Goal: Transaction & Acquisition: Purchase product/service

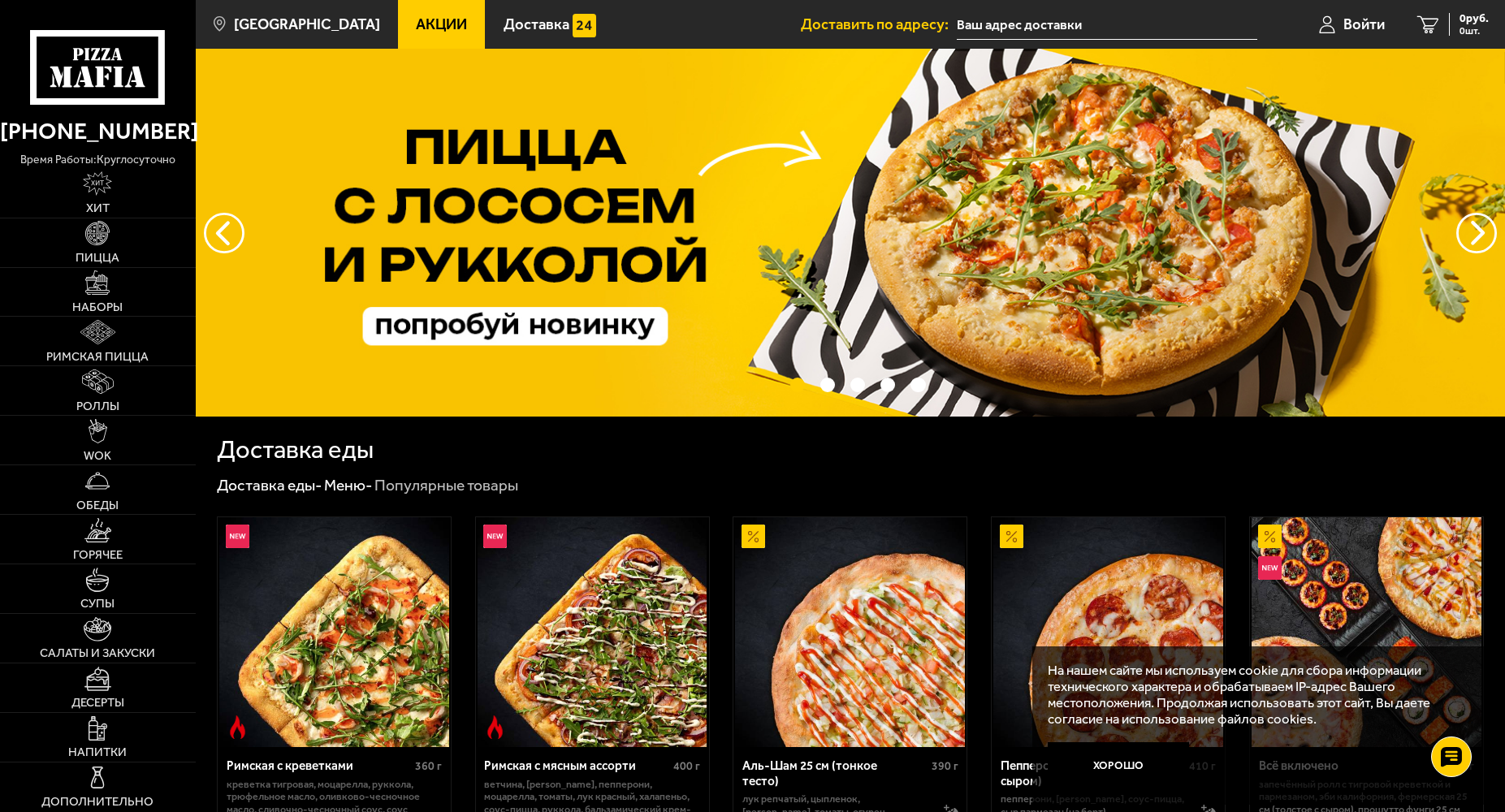
click at [1158, 25] on input "text" at bounding box center [1107, 25] width 301 height 30
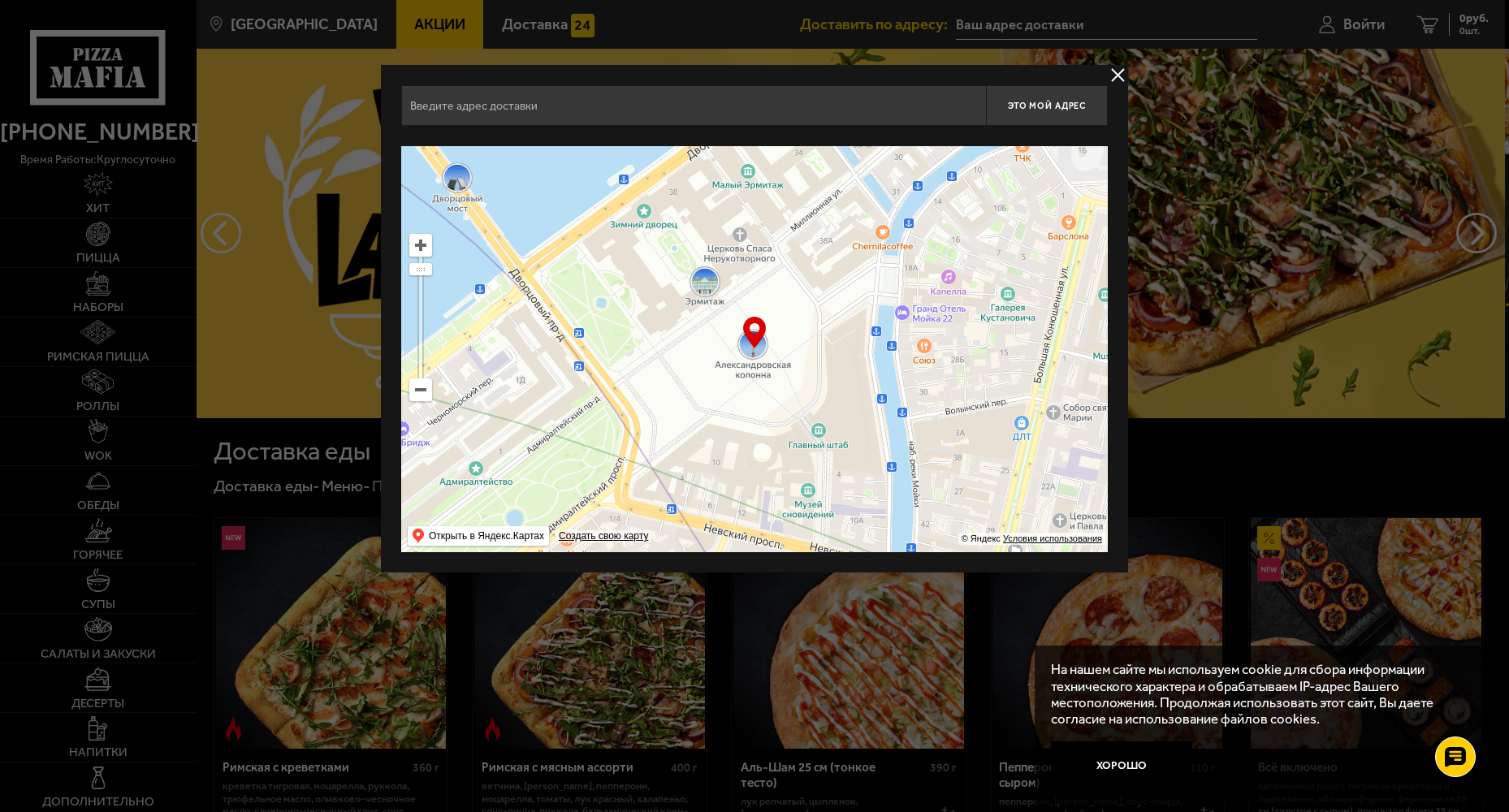
click at [884, 112] on input "text" at bounding box center [693, 106] width 584 height 41
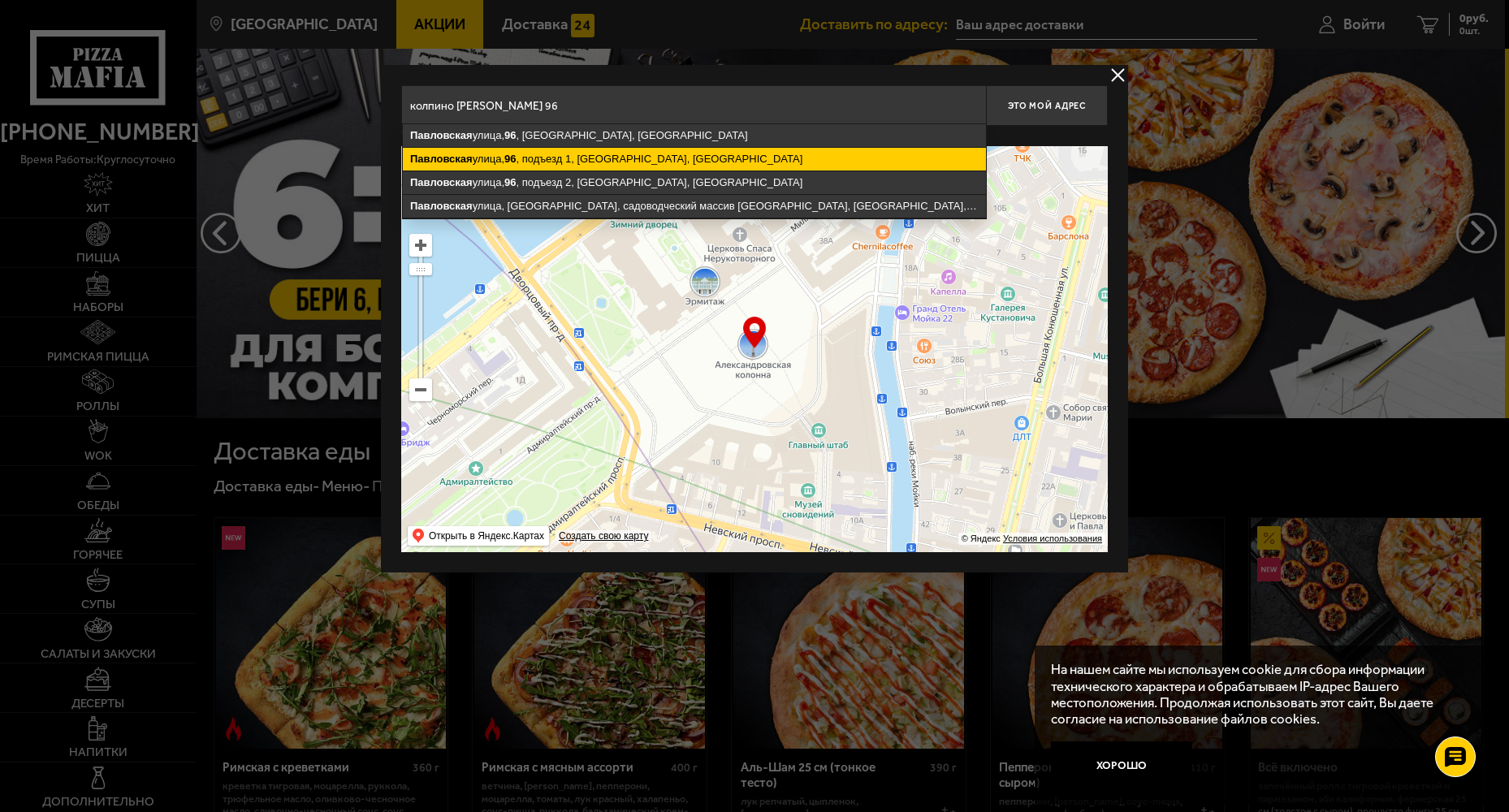
click at [789, 158] on ymaps "[STREET_ADDRESS]" at bounding box center [694, 159] width 583 height 23
type input "[STREET_ADDRESS]"
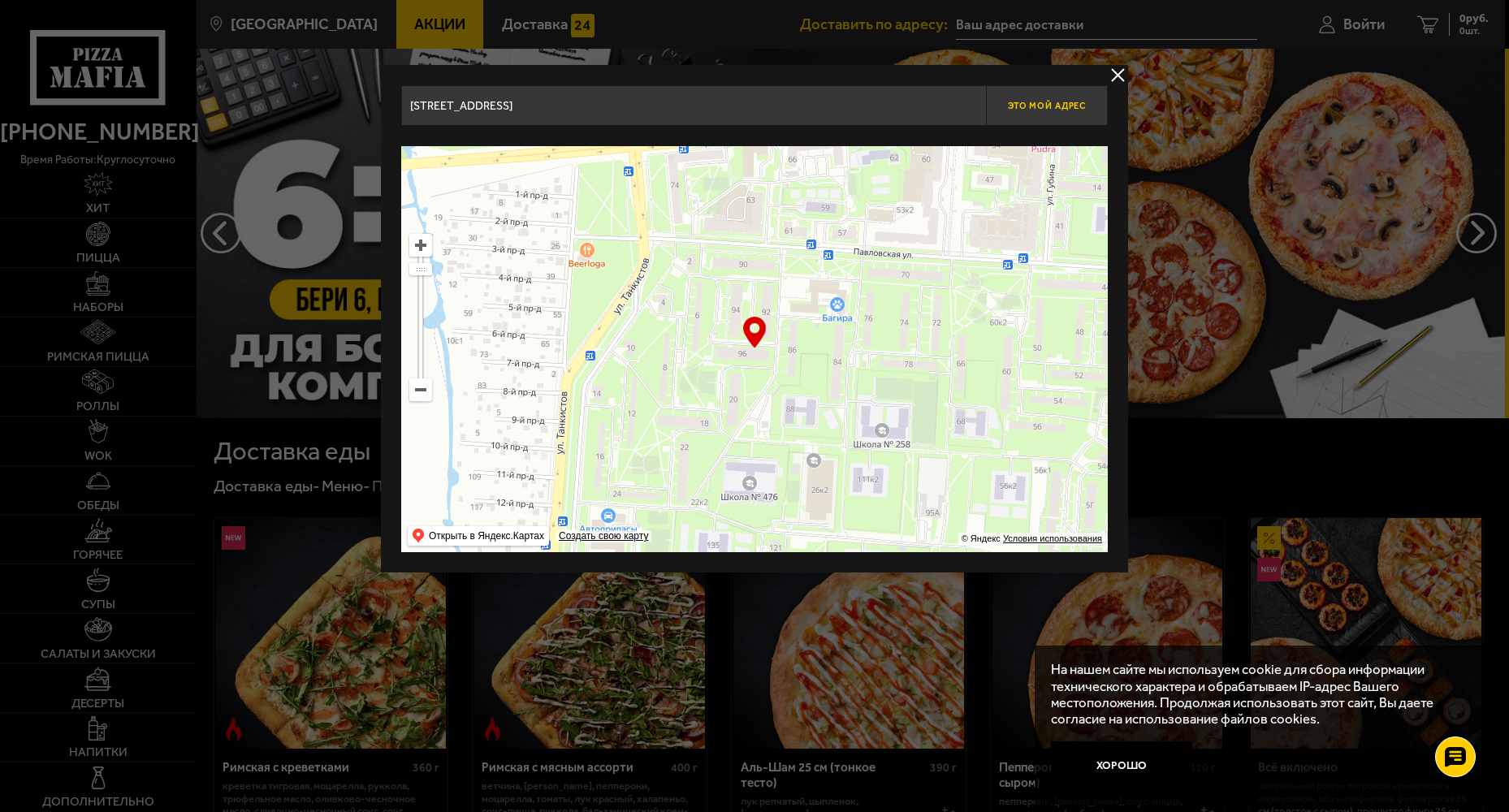
click at [1043, 110] on span "Это мой адрес" at bounding box center [1047, 106] width 78 height 10
type input "[STREET_ADDRESS]"
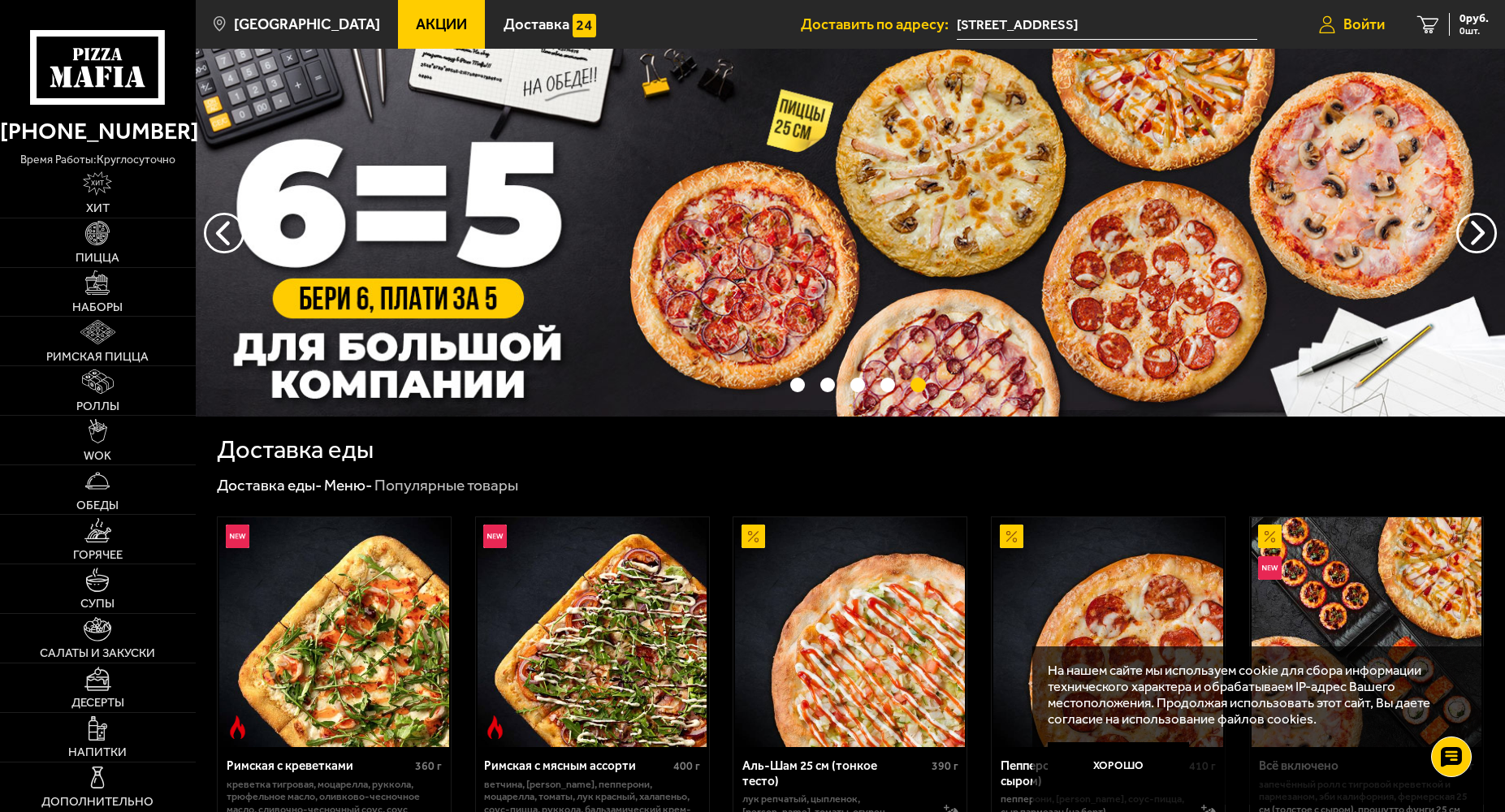
click at [1343, 25] on span "Войти" at bounding box center [1364, 25] width 41 height 15
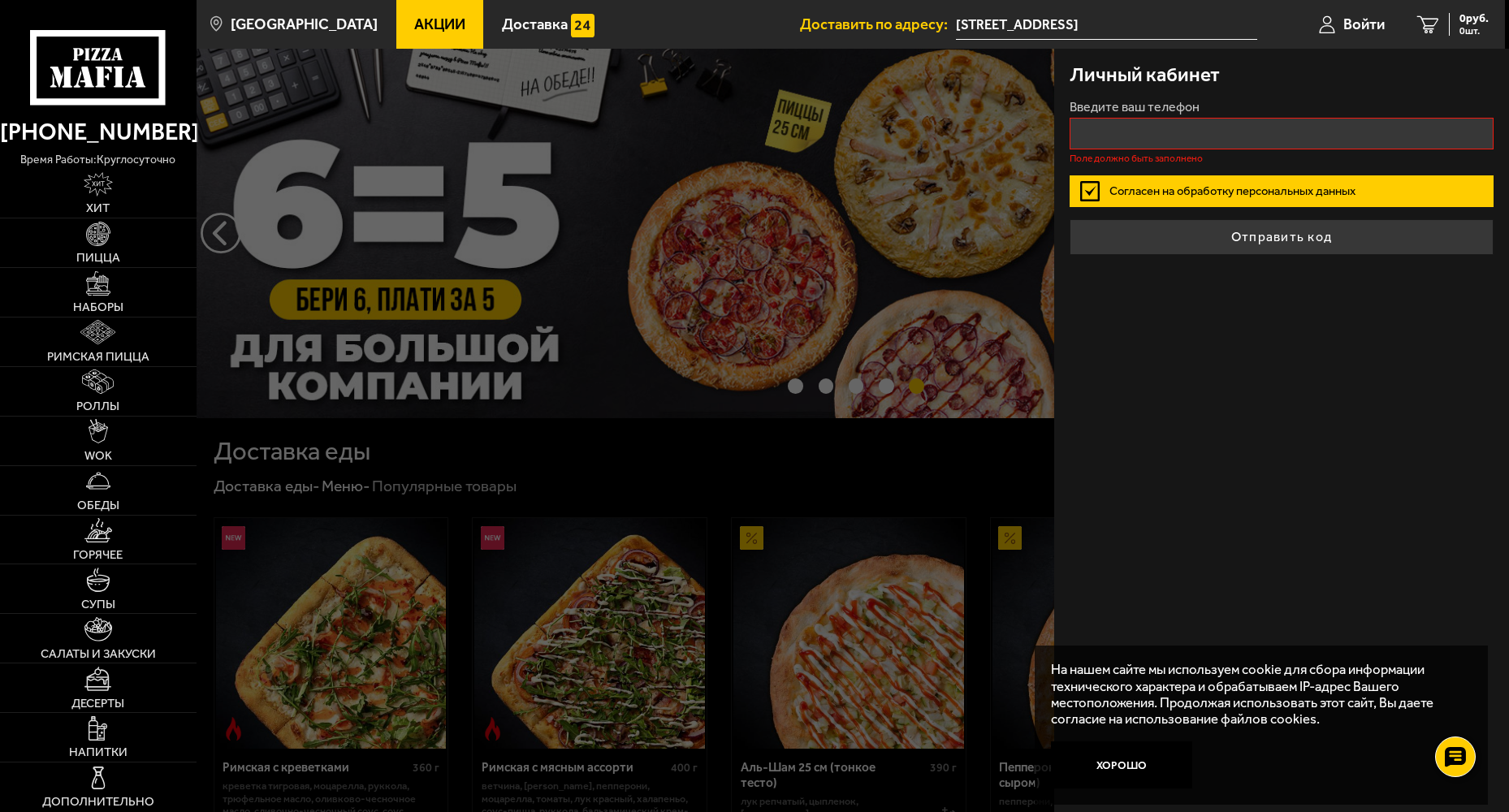
click at [1374, 348] on div "Личный кабинет Введите ваш телефон Поле должно быть заполнено Согласен на обраб…" at bounding box center [1281, 431] width 455 height 764
click at [1365, 17] on span "Войти" at bounding box center [1364, 25] width 41 height 15
click at [1184, 129] on input "+7 ( ) - -" at bounding box center [1281, 133] width 423 height 31
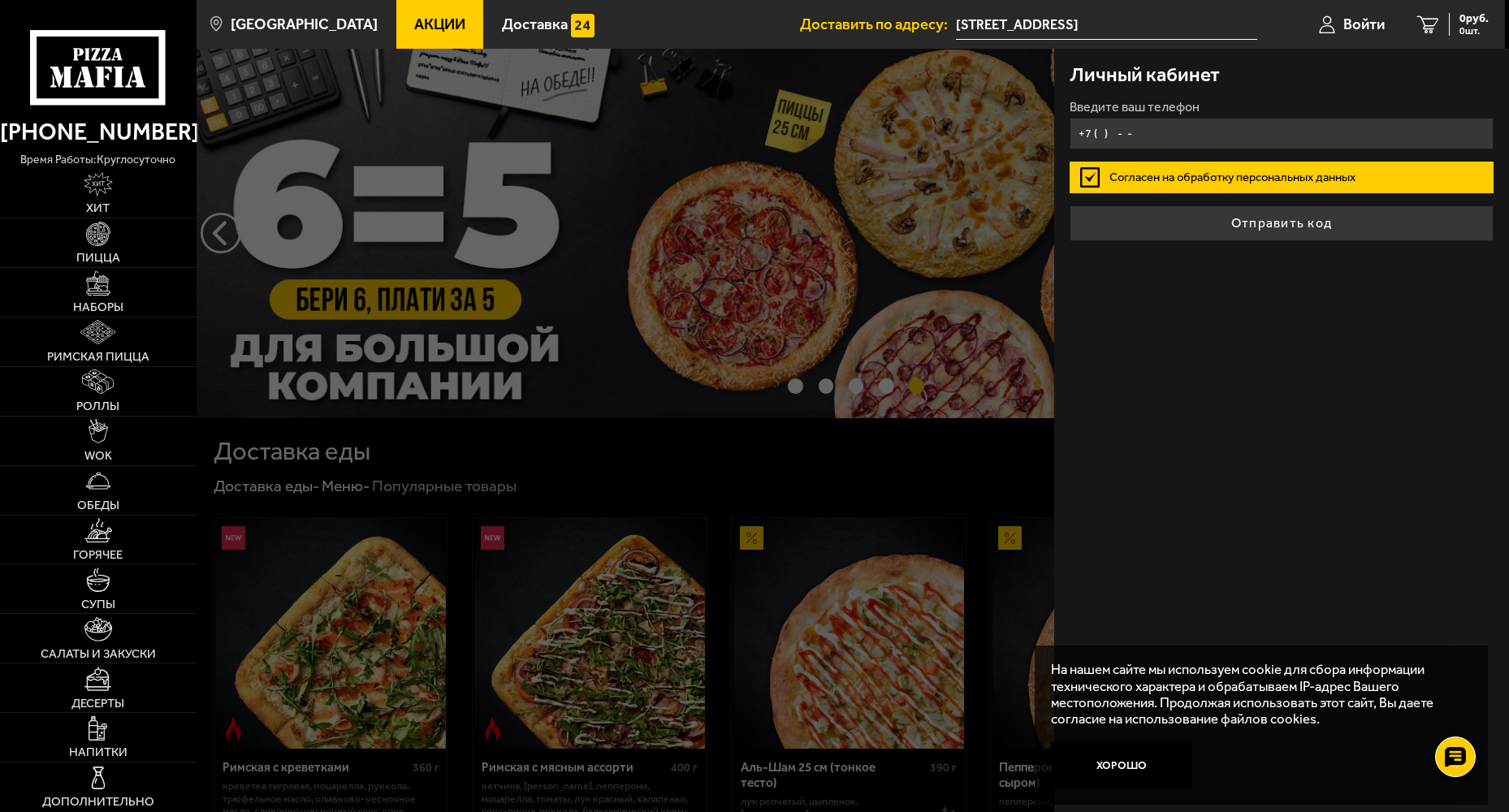
click at [1091, 135] on input "+7 ( ) - -" at bounding box center [1281, 133] width 423 height 31
click at [1102, 130] on input "+7 ( ) - -" at bounding box center [1281, 133] width 423 height 31
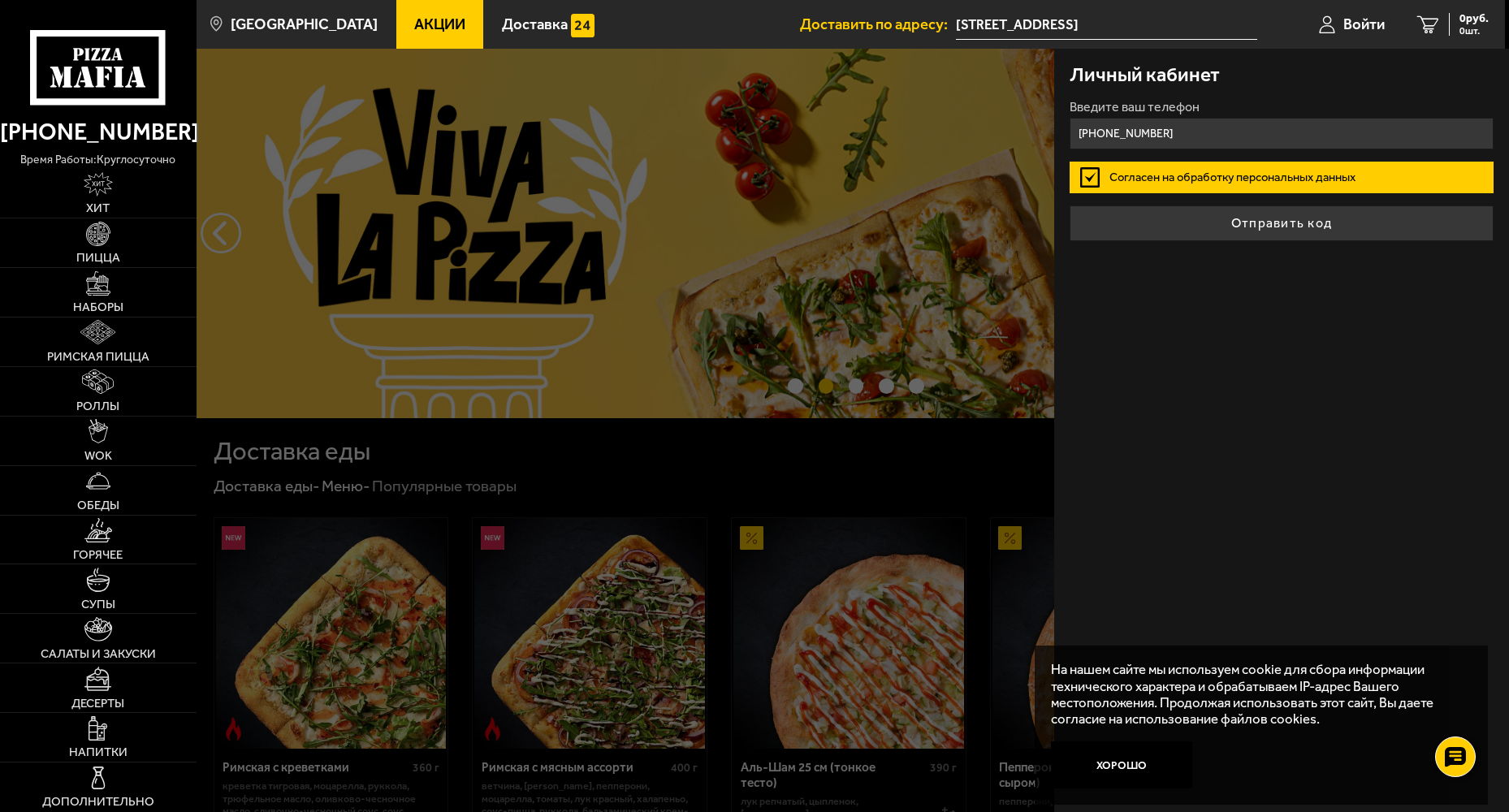
type input "[PHONE_NUMBER]"
click at [1199, 172] on label "Согласен на обработку персональных данных" at bounding box center [1281, 177] width 423 height 31
click at [0, 0] on input "Согласен на обработку персональных данных" at bounding box center [0, 0] width 0 height 0
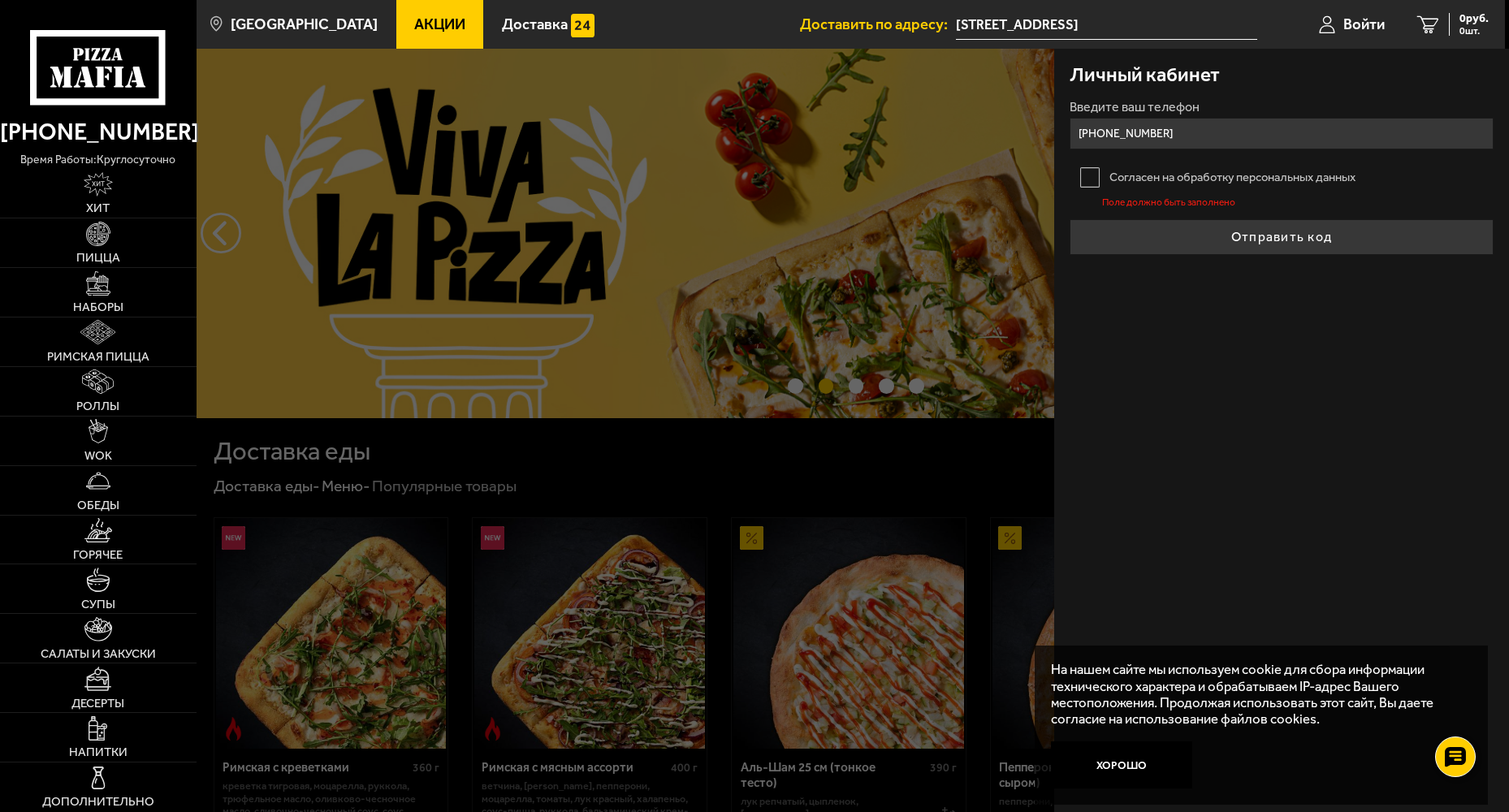
click at [1228, 172] on label "Согласен на обработку персональных данных" at bounding box center [1281, 177] width 423 height 31
click at [0, 0] on input "Согласен на обработку персональных данных" at bounding box center [0, 0] width 0 height 0
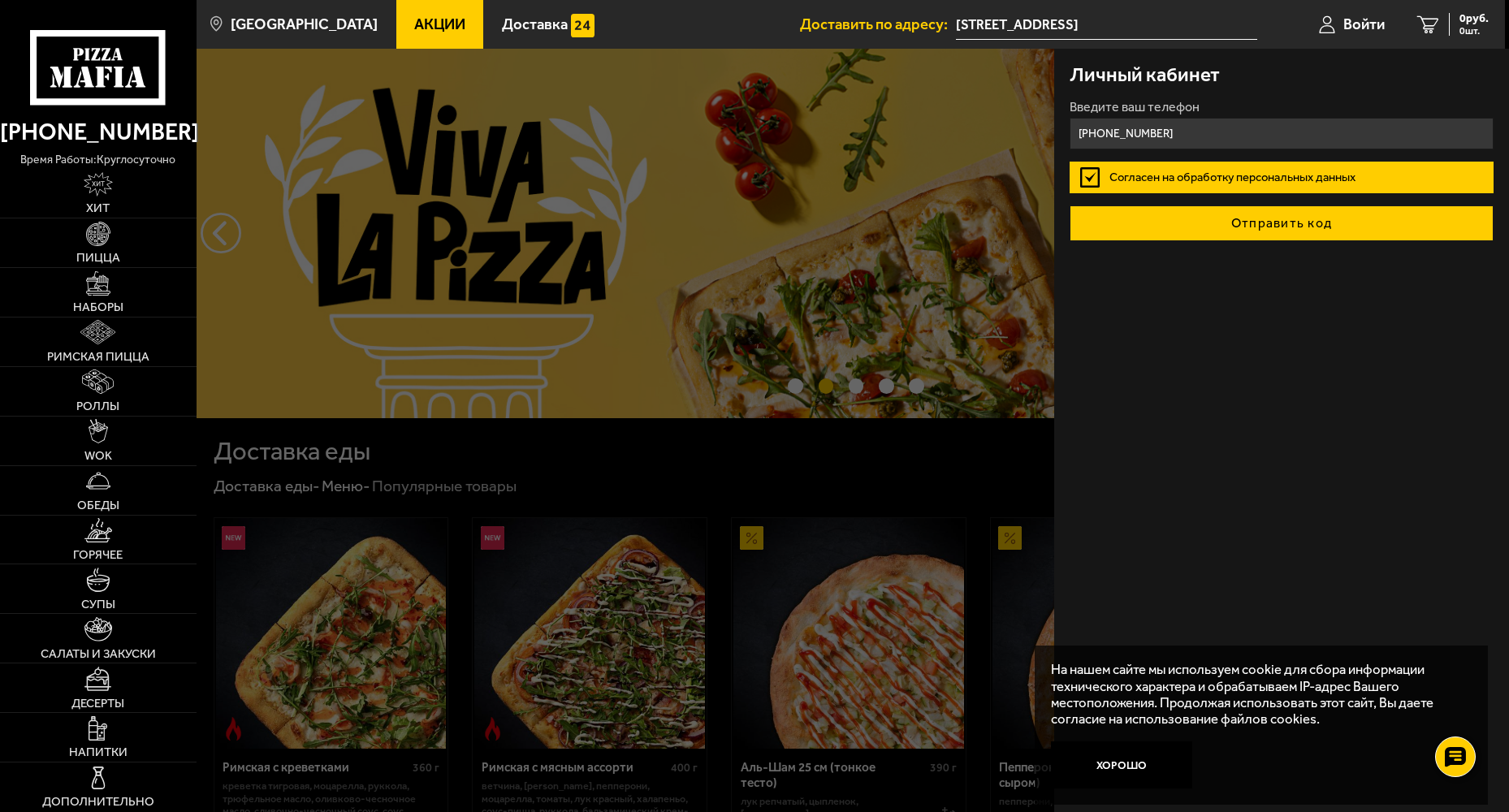
click at [1296, 230] on button "Отправить код" at bounding box center [1281, 223] width 423 height 36
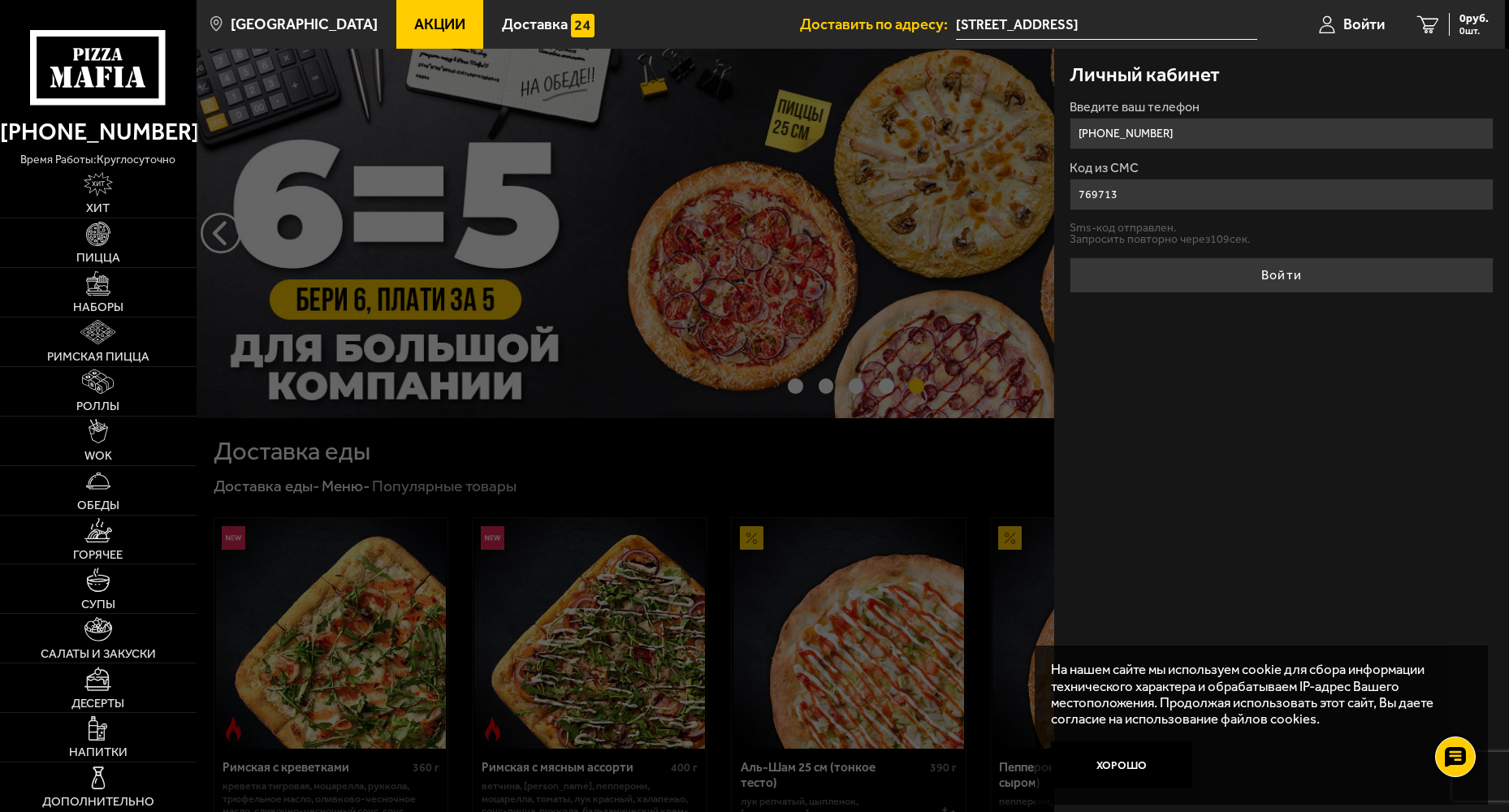
type input "769713"
click at [1070, 257] on button "Войти" at bounding box center [1281, 275] width 423 height 36
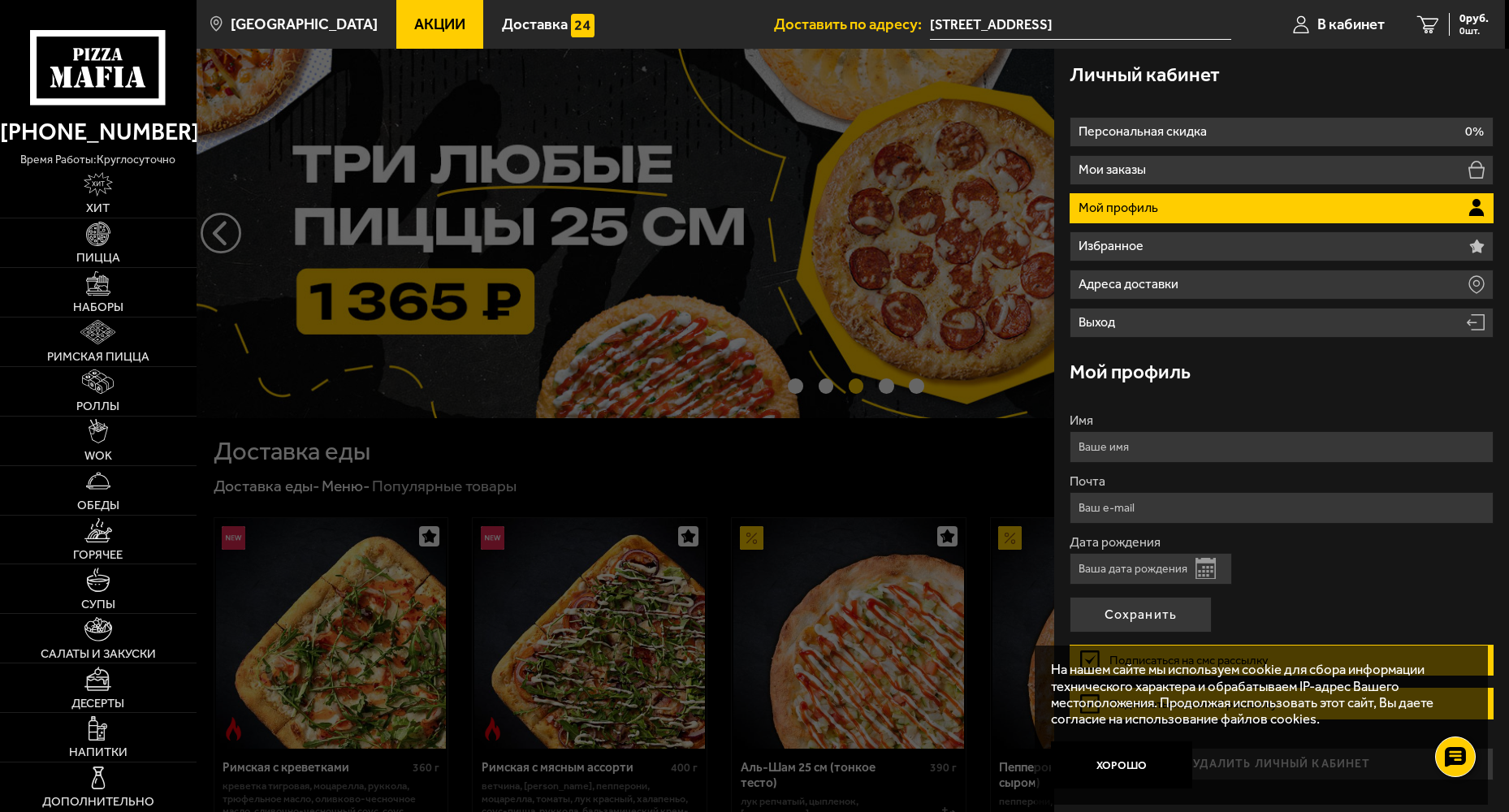
click at [941, 319] on div at bounding box center [951, 455] width 1509 height 812
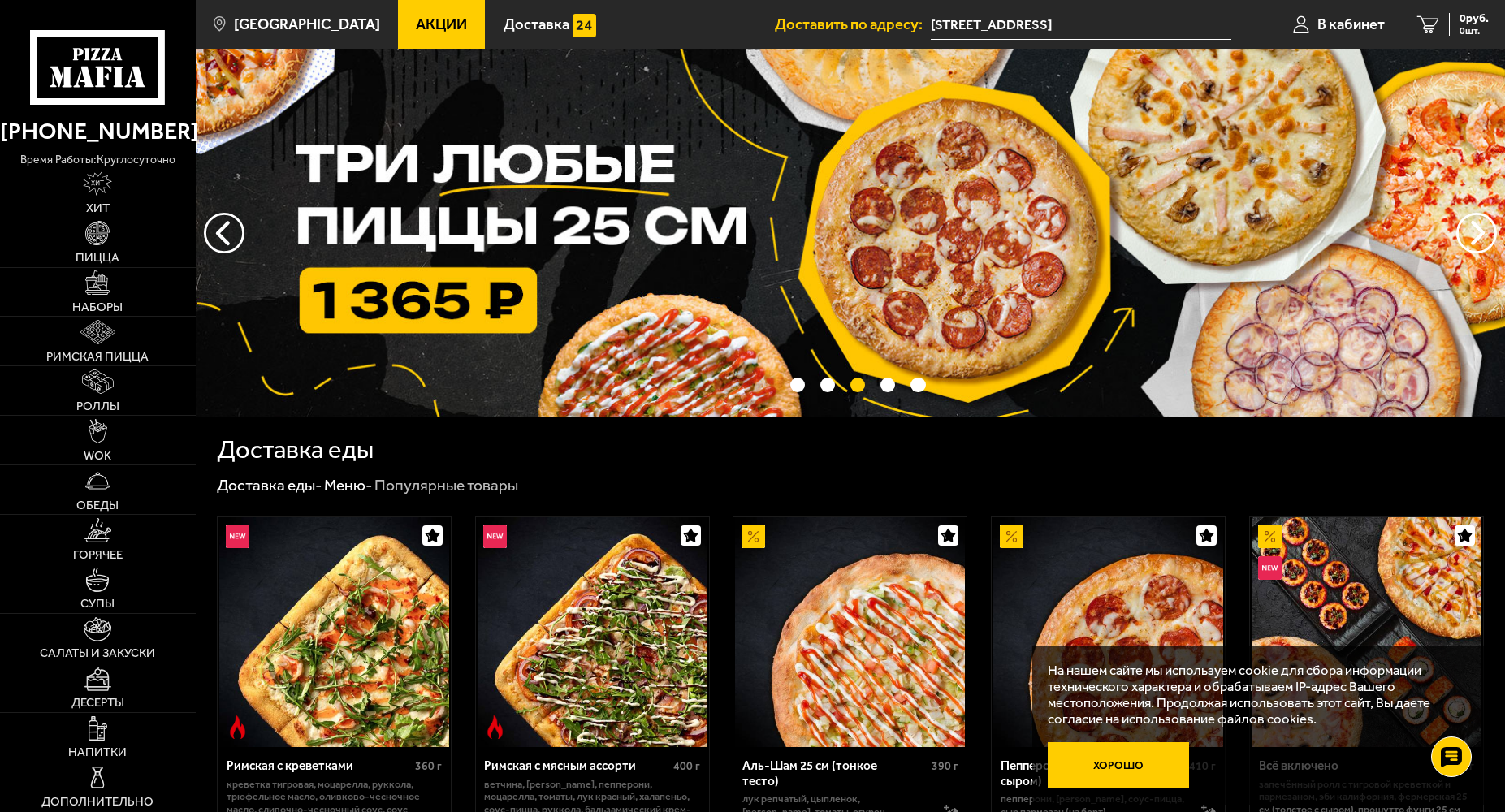
click at [1132, 773] on button "Хорошо" at bounding box center [1118, 766] width 141 height 47
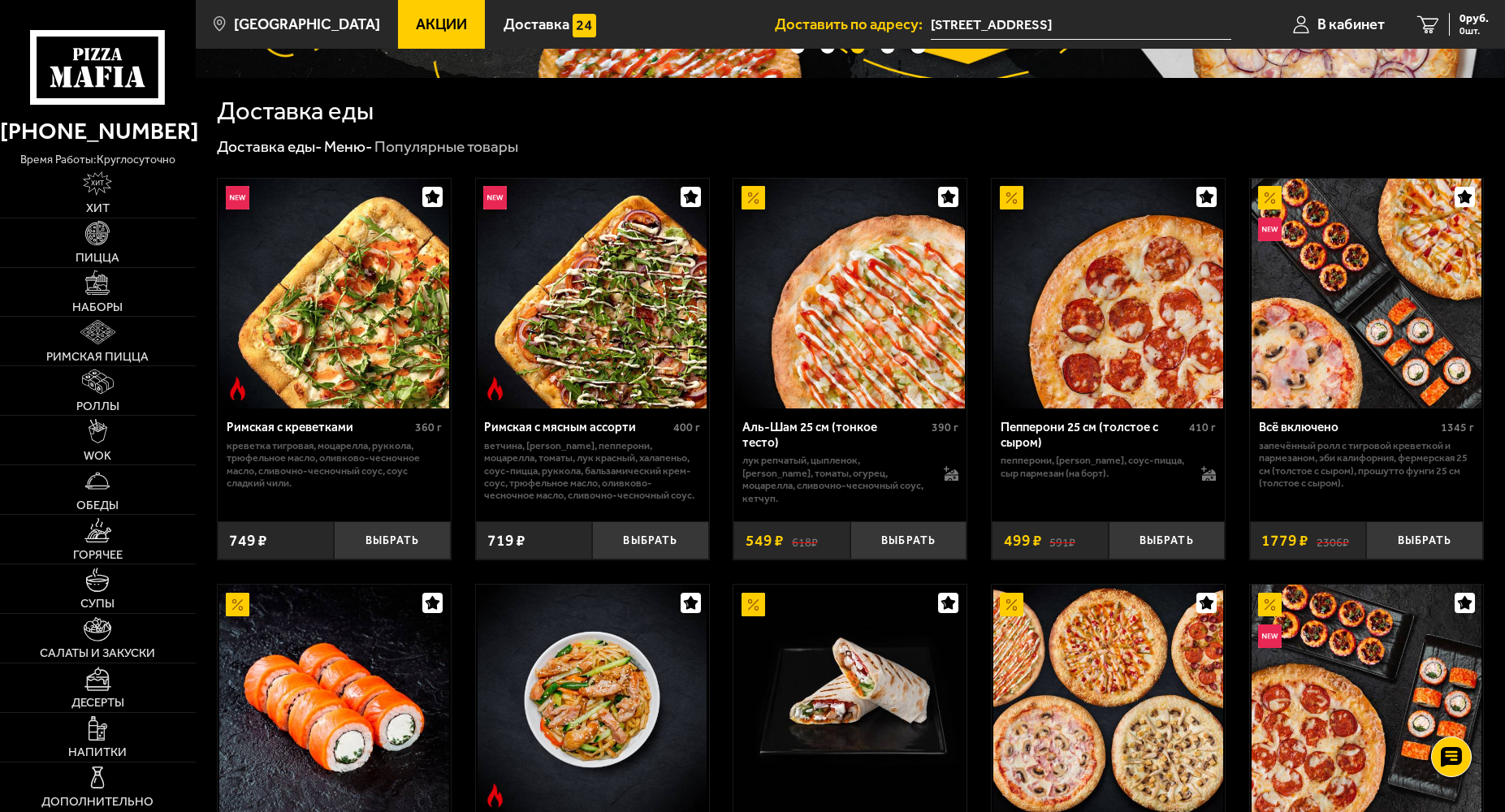
scroll to position [487, 0]
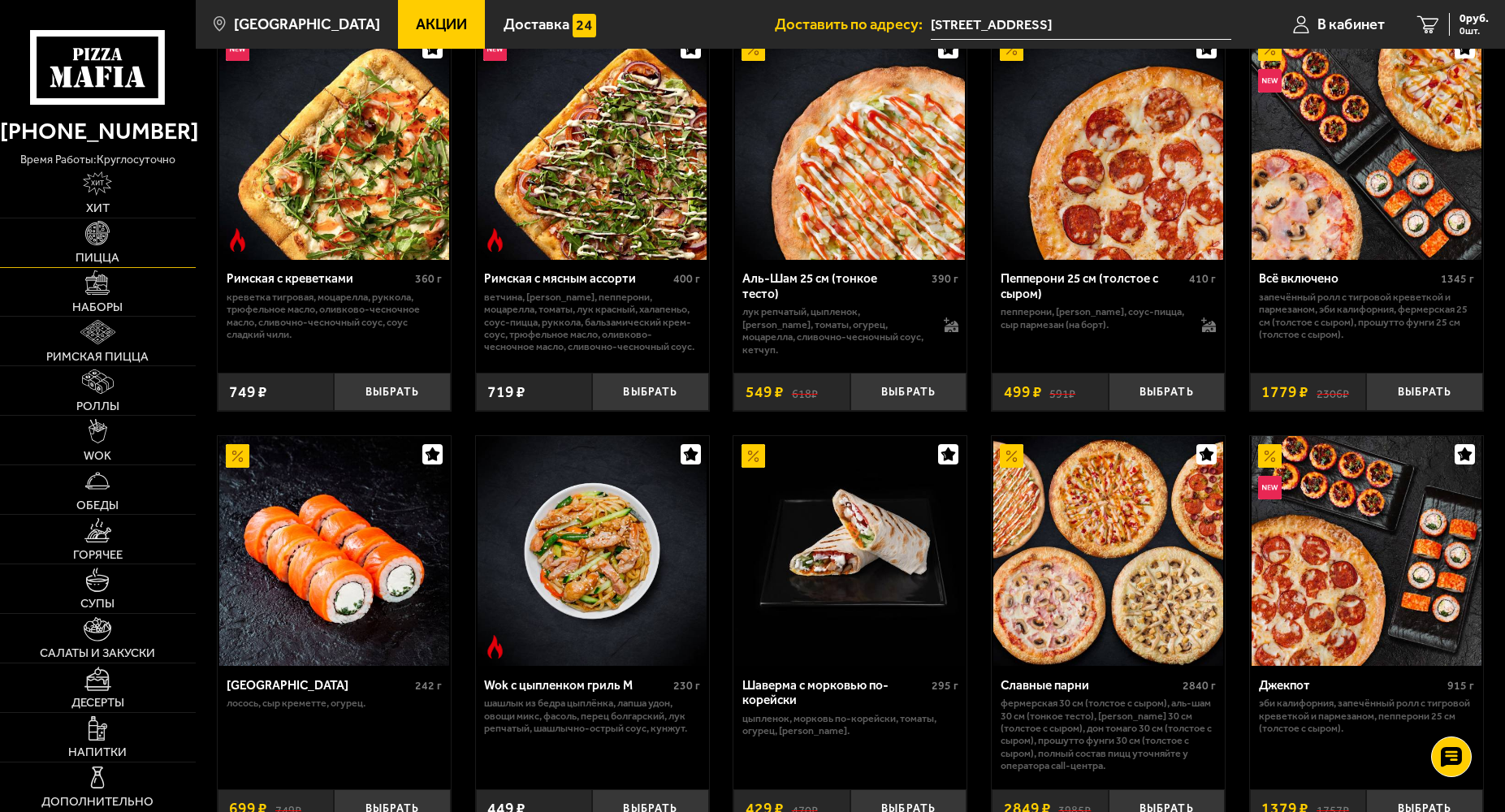
click at [89, 242] on img at bounding box center [97, 233] width 25 height 25
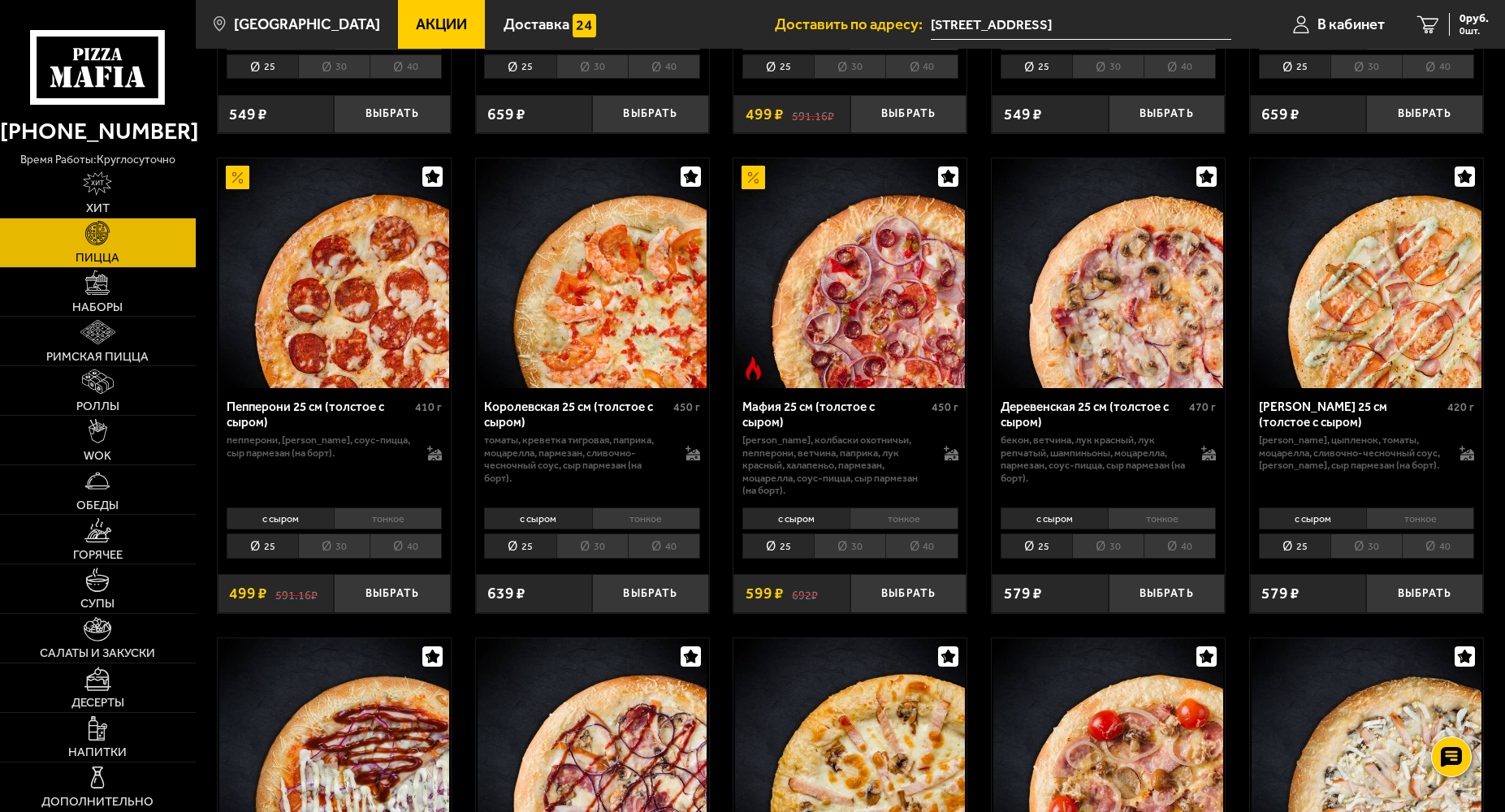
scroll to position [1949, 0]
click at [412, 541] on li "40" at bounding box center [405, 545] width 72 height 25
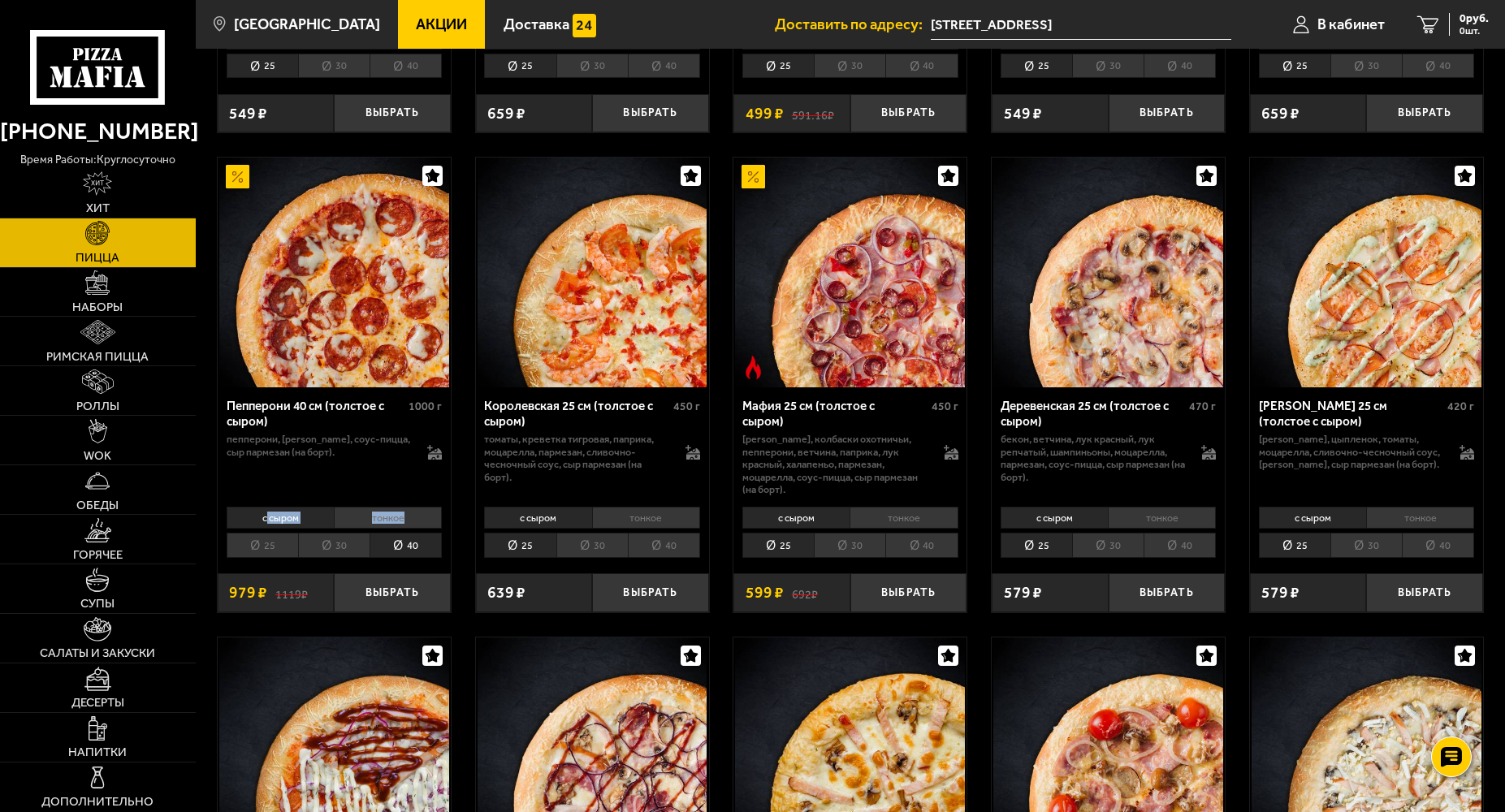
drag, startPoint x: 407, startPoint y: 512, endPoint x: 267, endPoint y: 513, distance: 140.0
click at [267, 513] on ul "с сыром тонкое" at bounding box center [334, 518] width 216 height 22
click at [312, 486] on div "Пепперони 40 см (толстое с сыром) 1000 г пепперони, моцарелла, соус-пицца, сыр …" at bounding box center [334, 444] width 233 height 113
click at [307, 515] on li "с сыром" at bounding box center [280, 518] width 107 height 22
click at [377, 597] on button "Выбрать" at bounding box center [392, 592] width 116 height 38
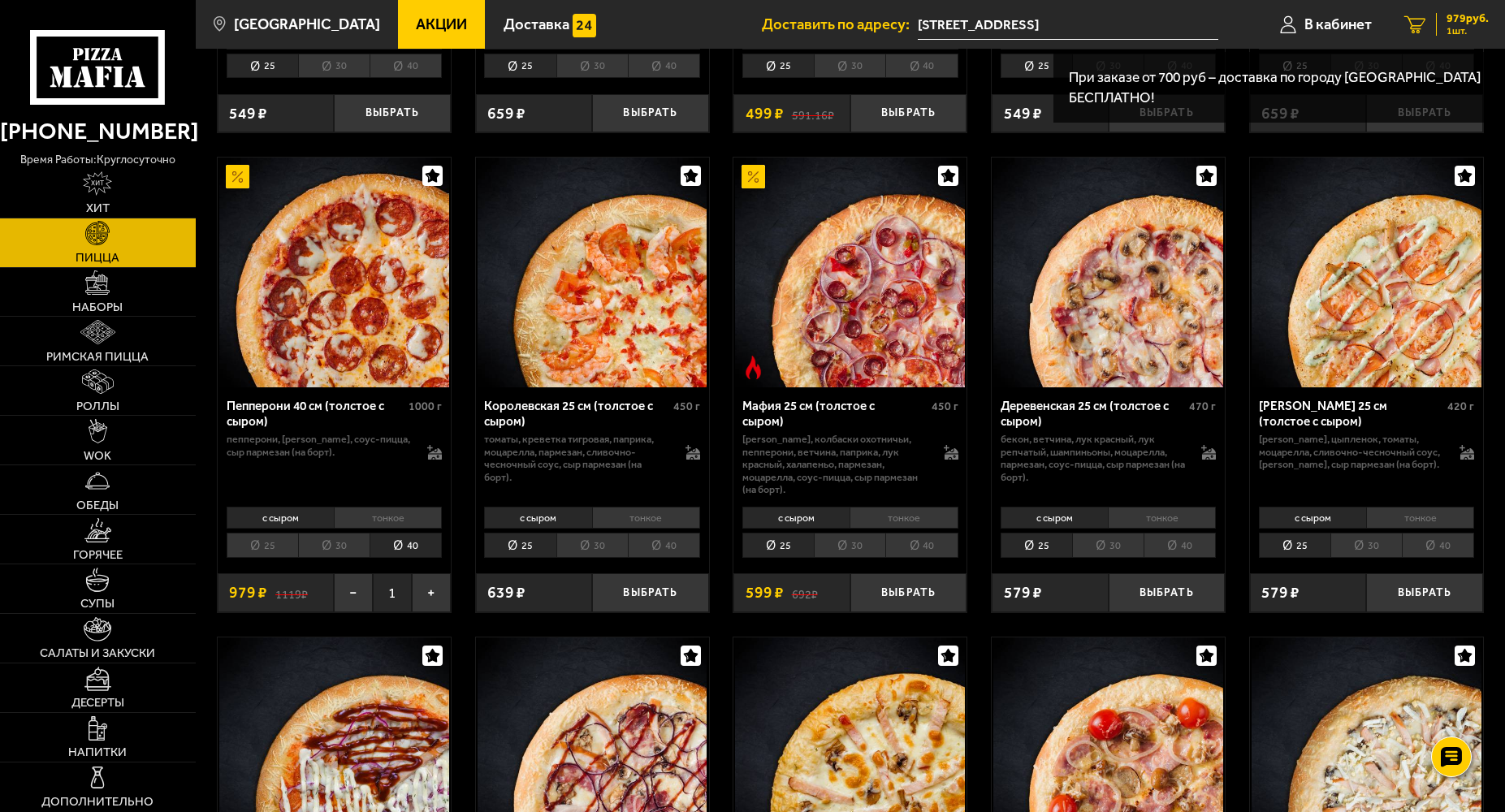
click at [1434, 14] on link "1 979 руб. 1 шт." at bounding box center [1447, 25] width 117 height 49
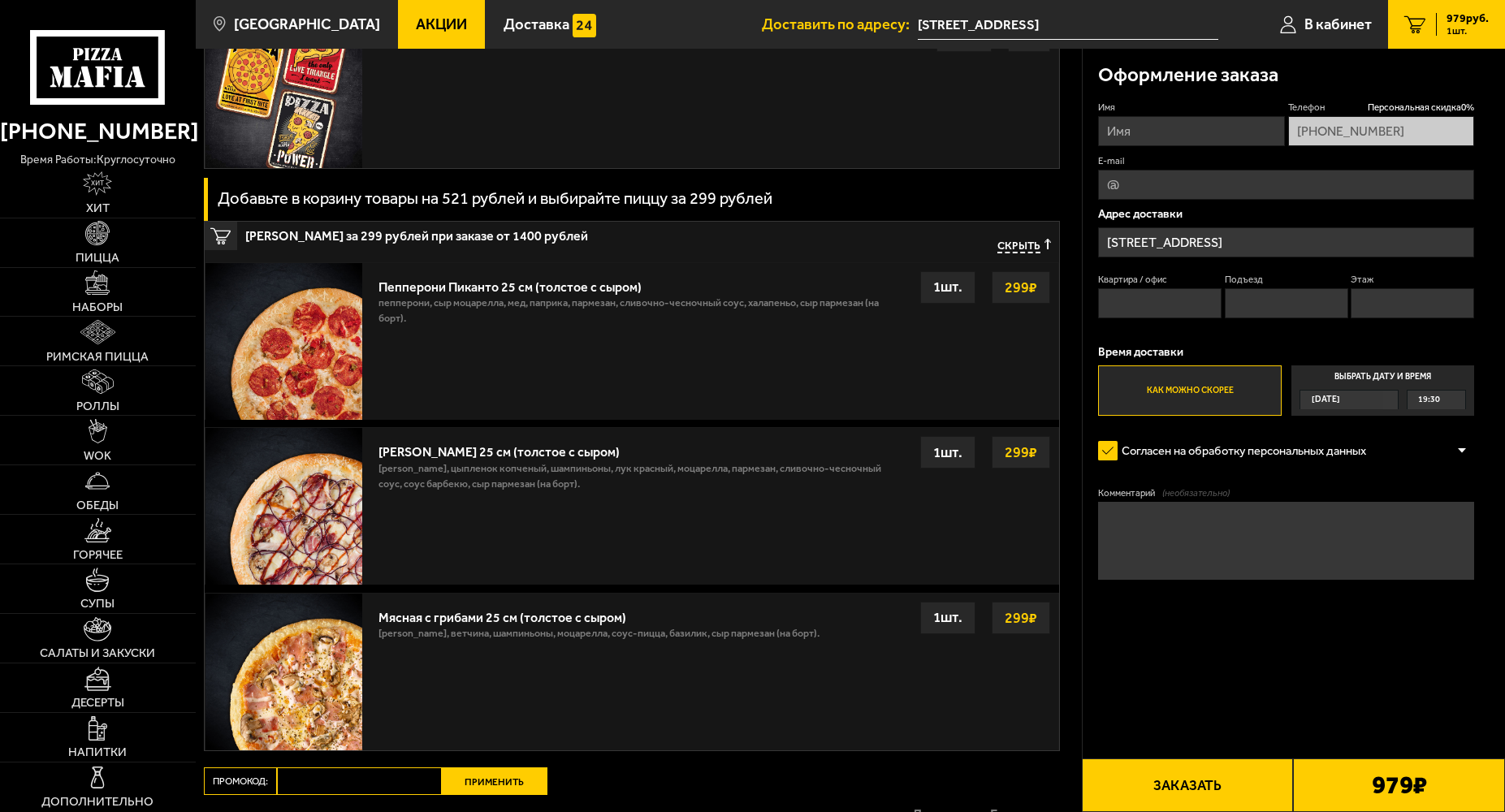
scroll to position [447, 0]
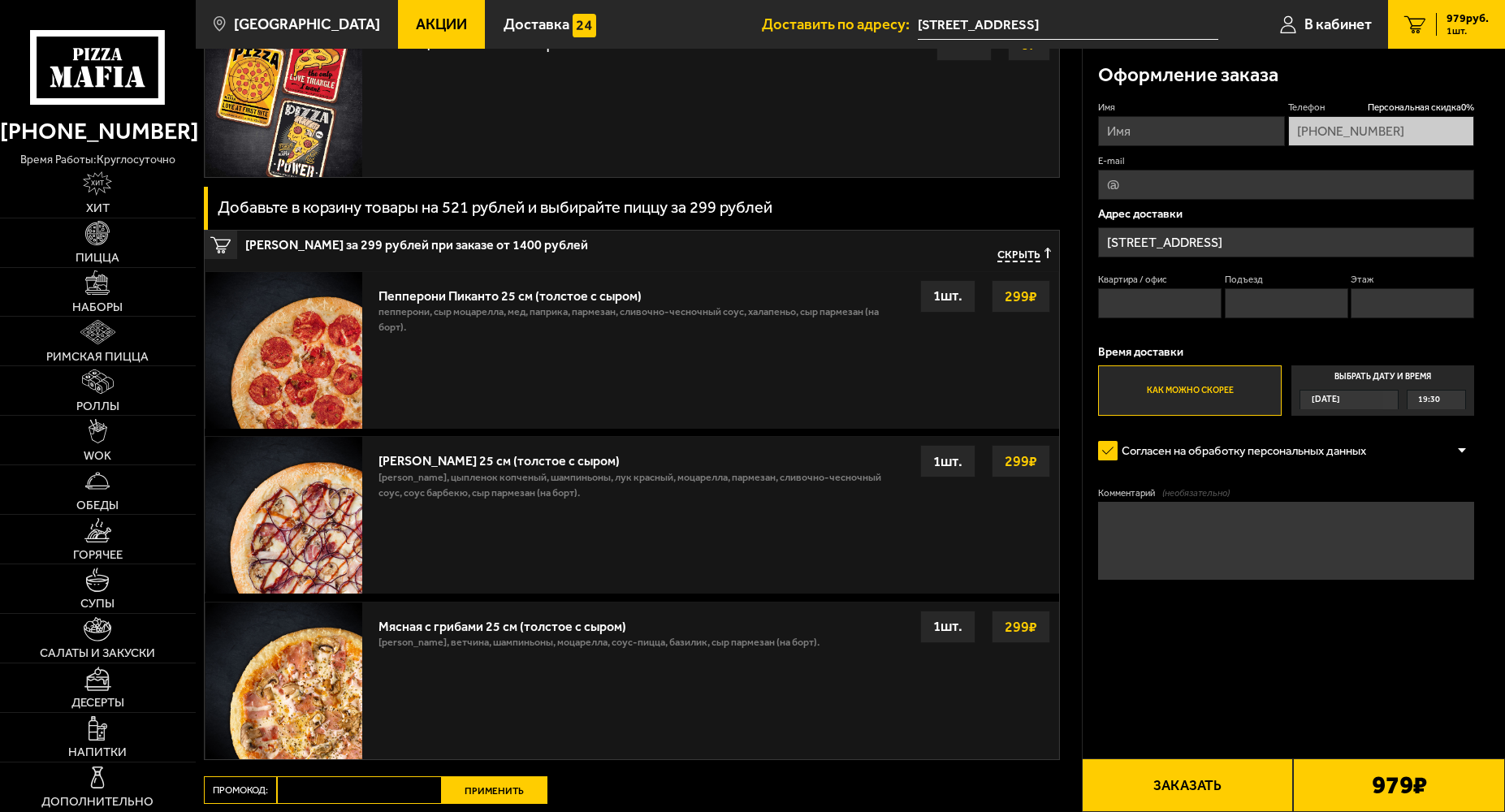
click at [1013, 255] on span "Скрыть" at bounding box center [1019, 255] width 43 height 14
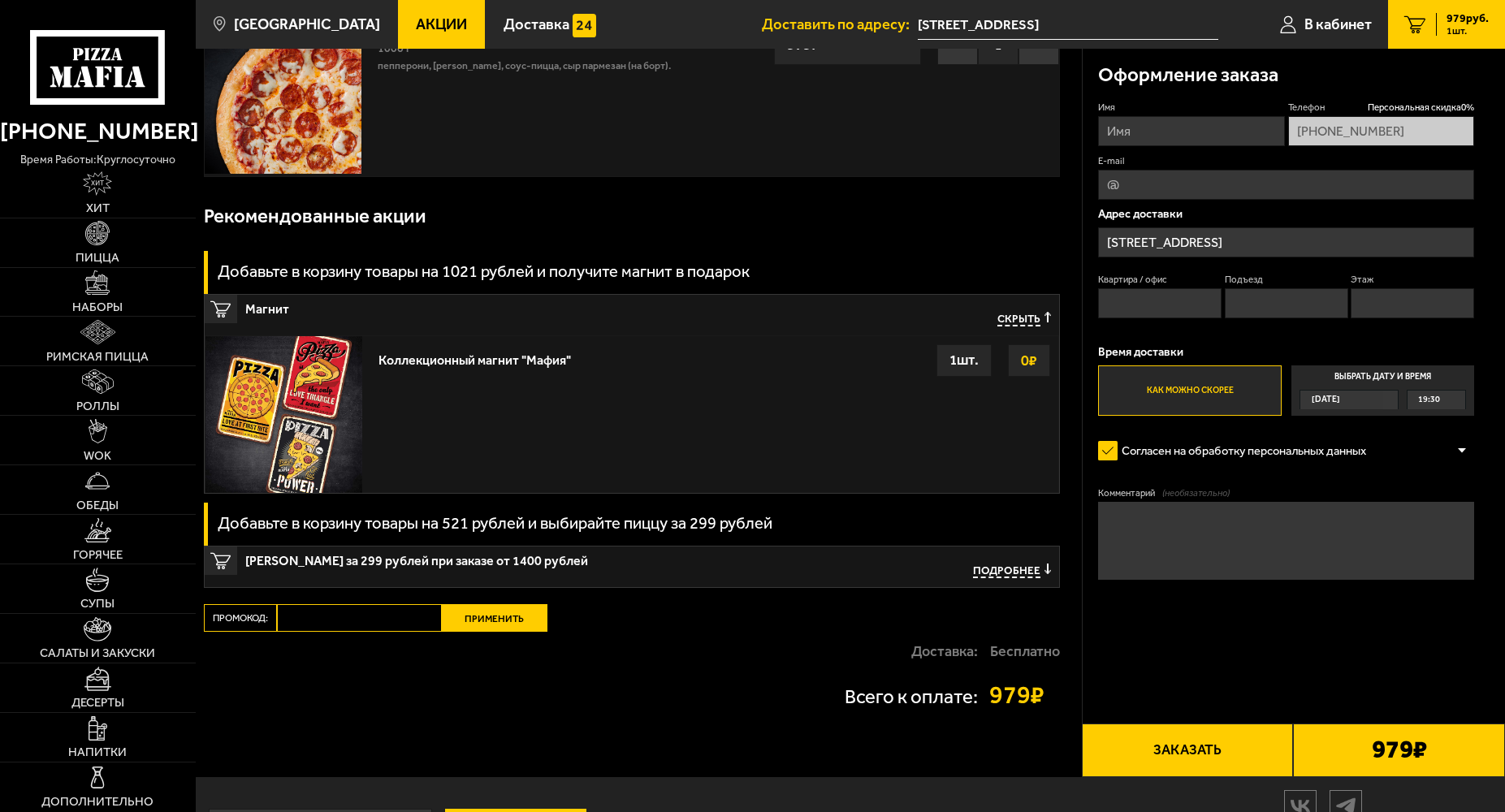
scroll to position [38, 0]
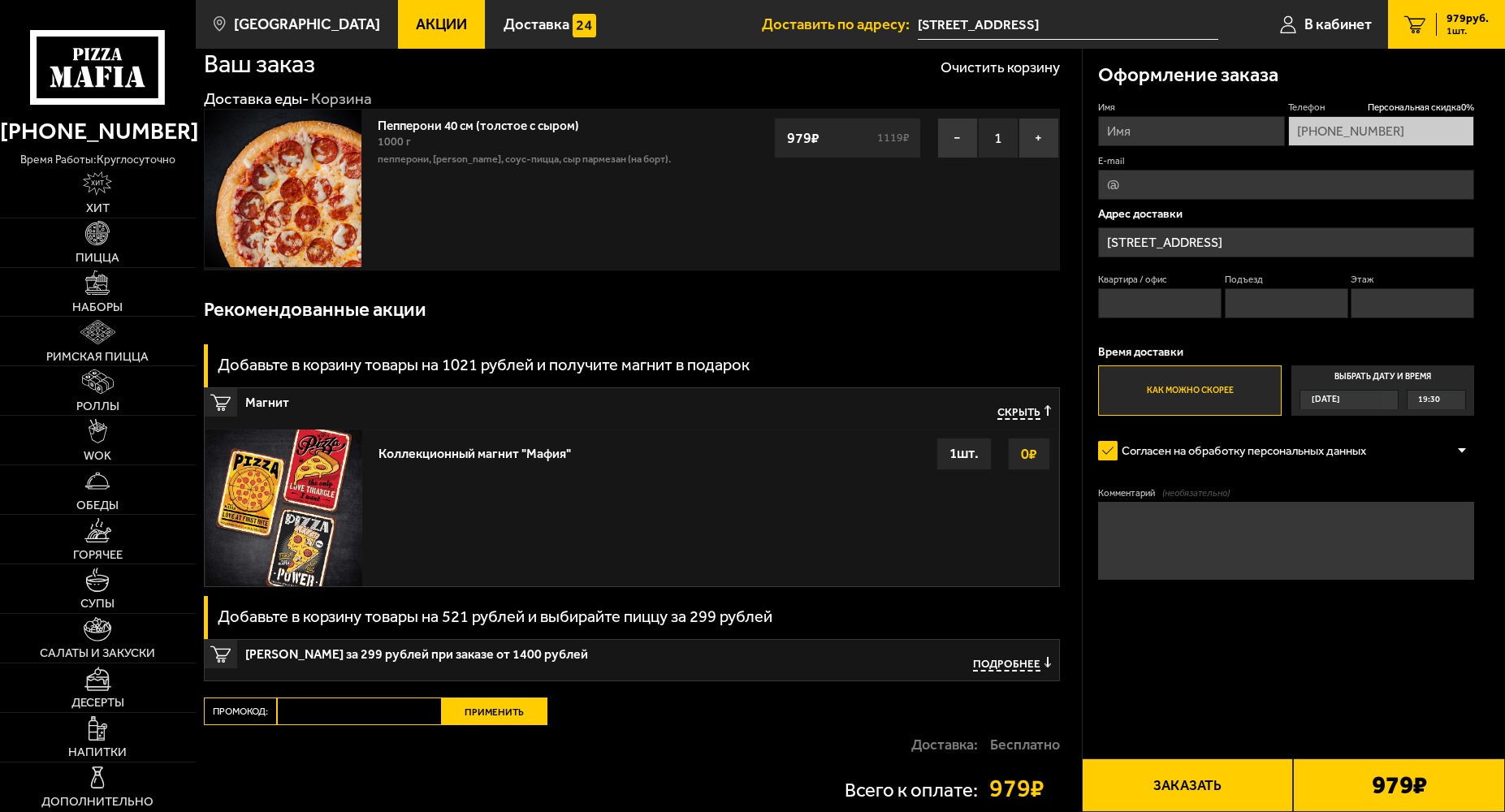
click at [1023, 413] on span "Скрыть" at bounding box center [1019, 412] width 43 height 14
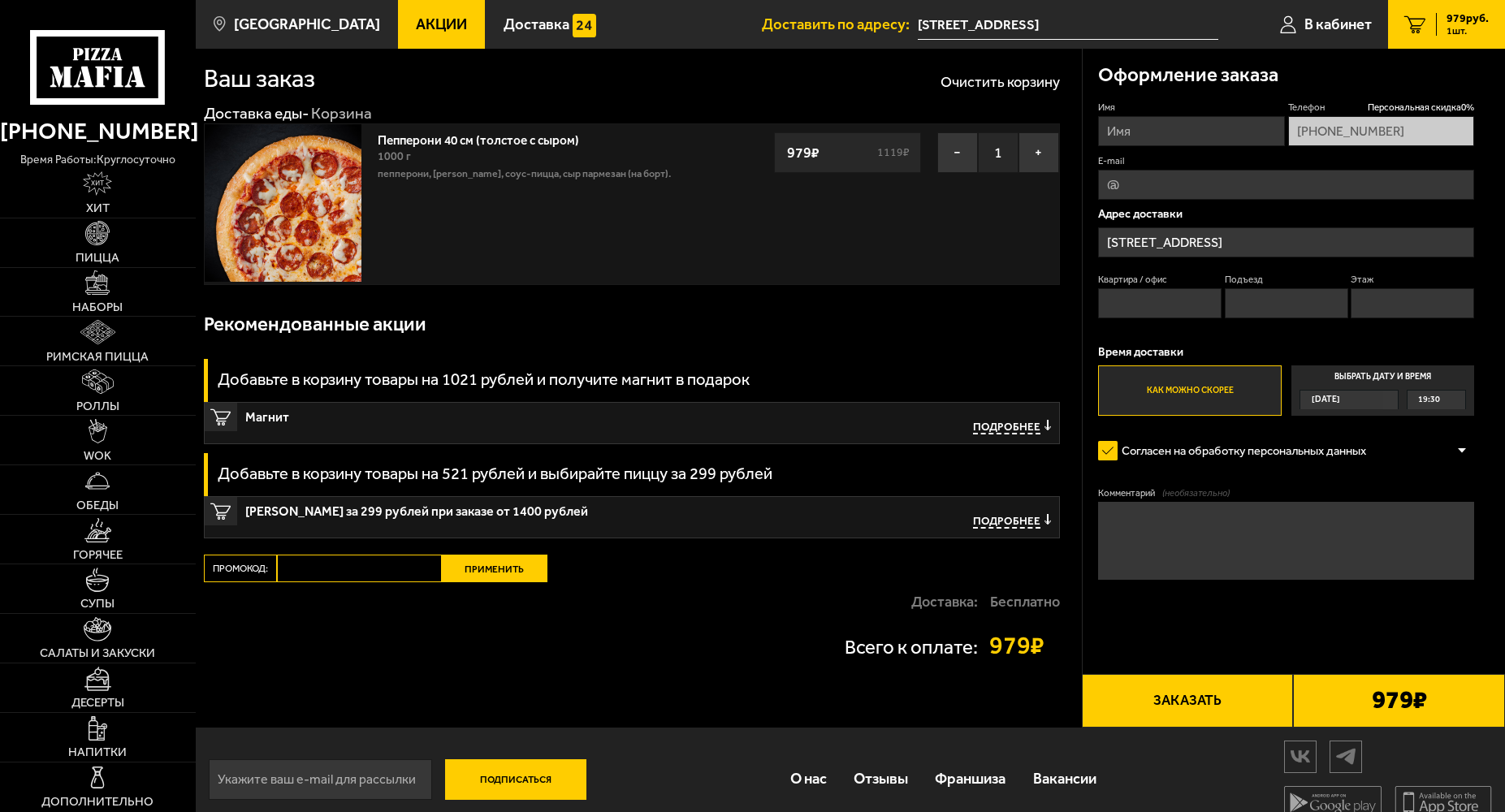
scroll to position [0, 0]
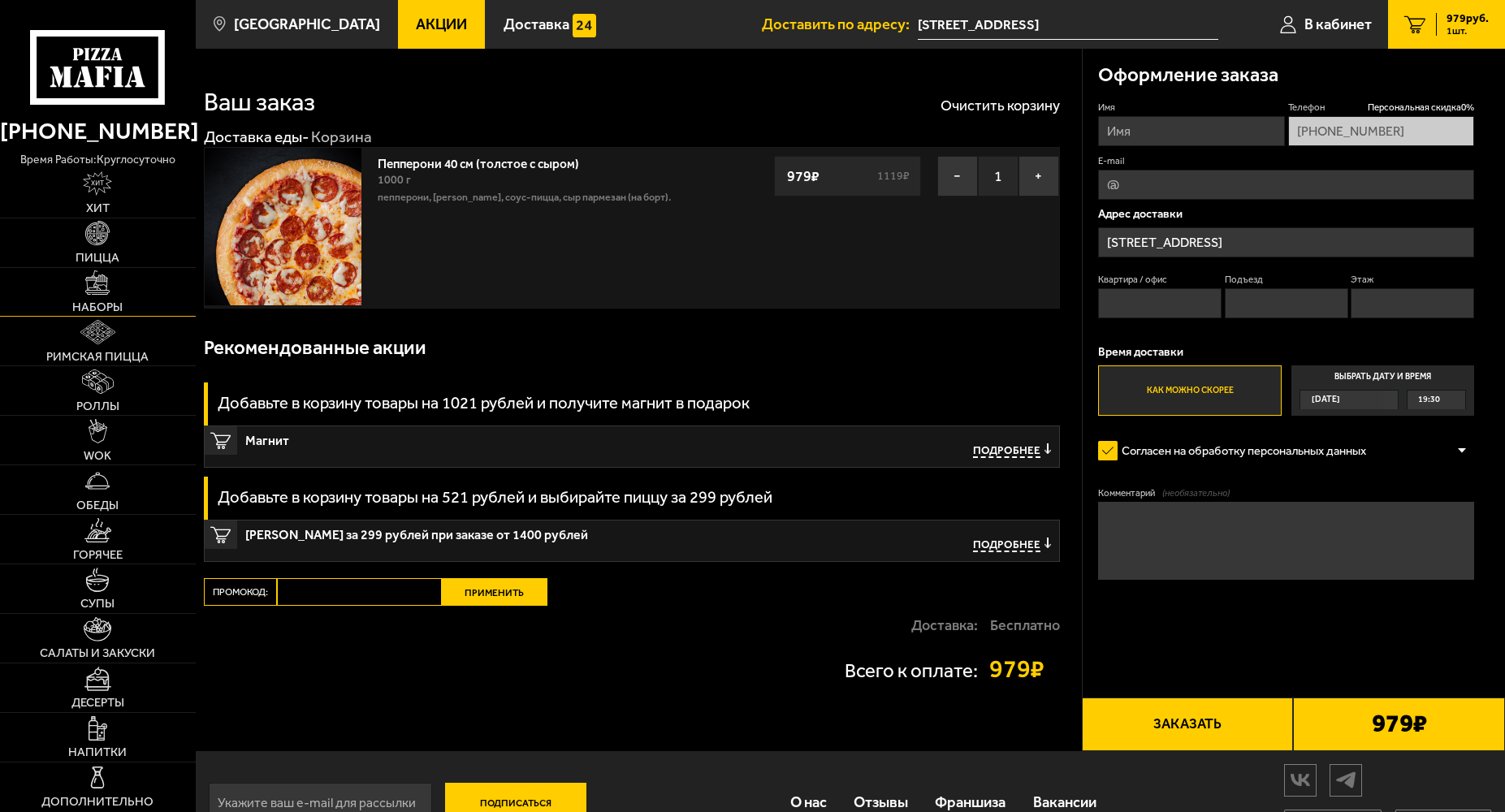
click at [140, 290] on link "Наборы" at bounding box center [97, 293] width 195 height 49
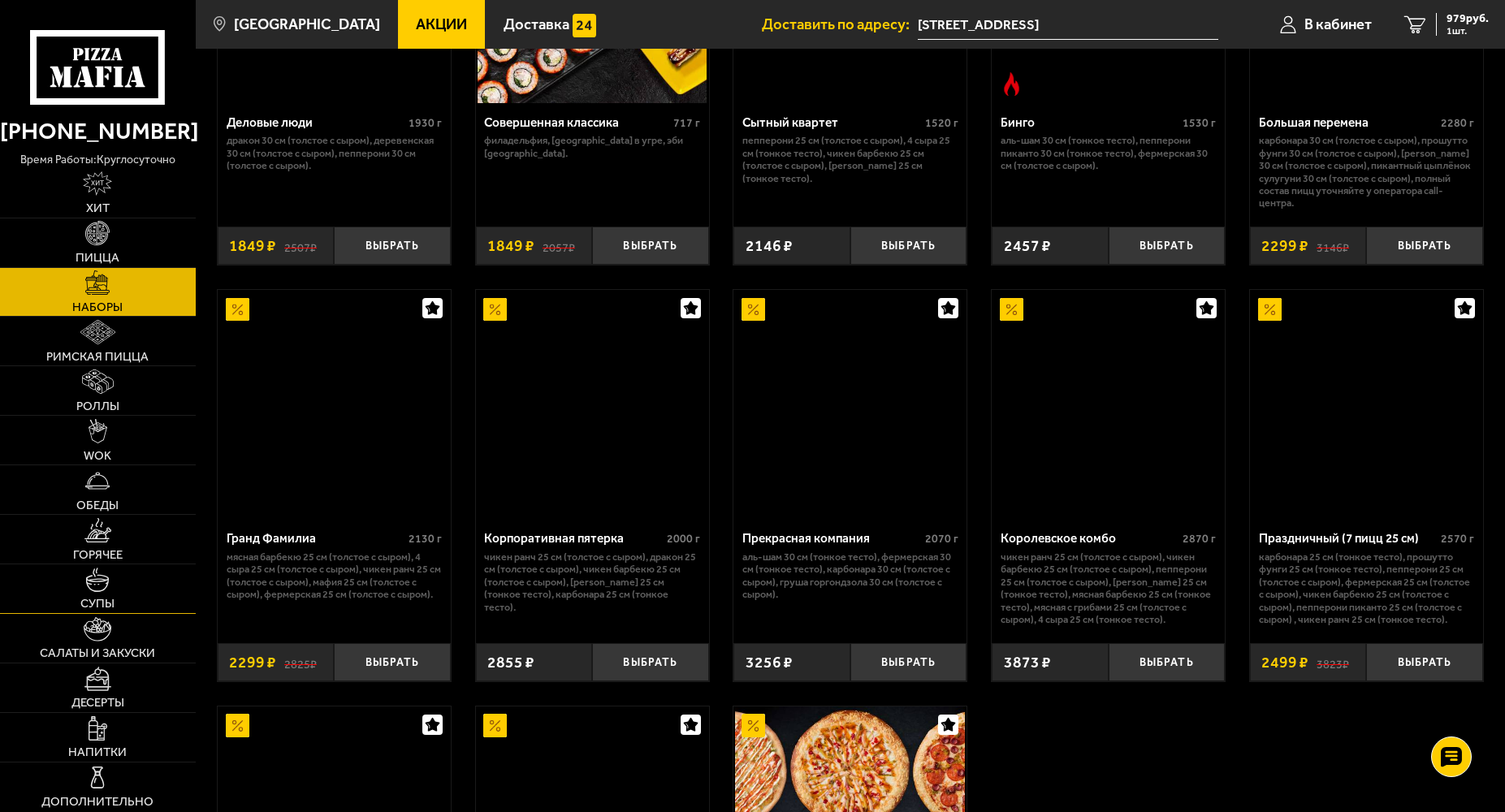
scroll to position [1868, 0]
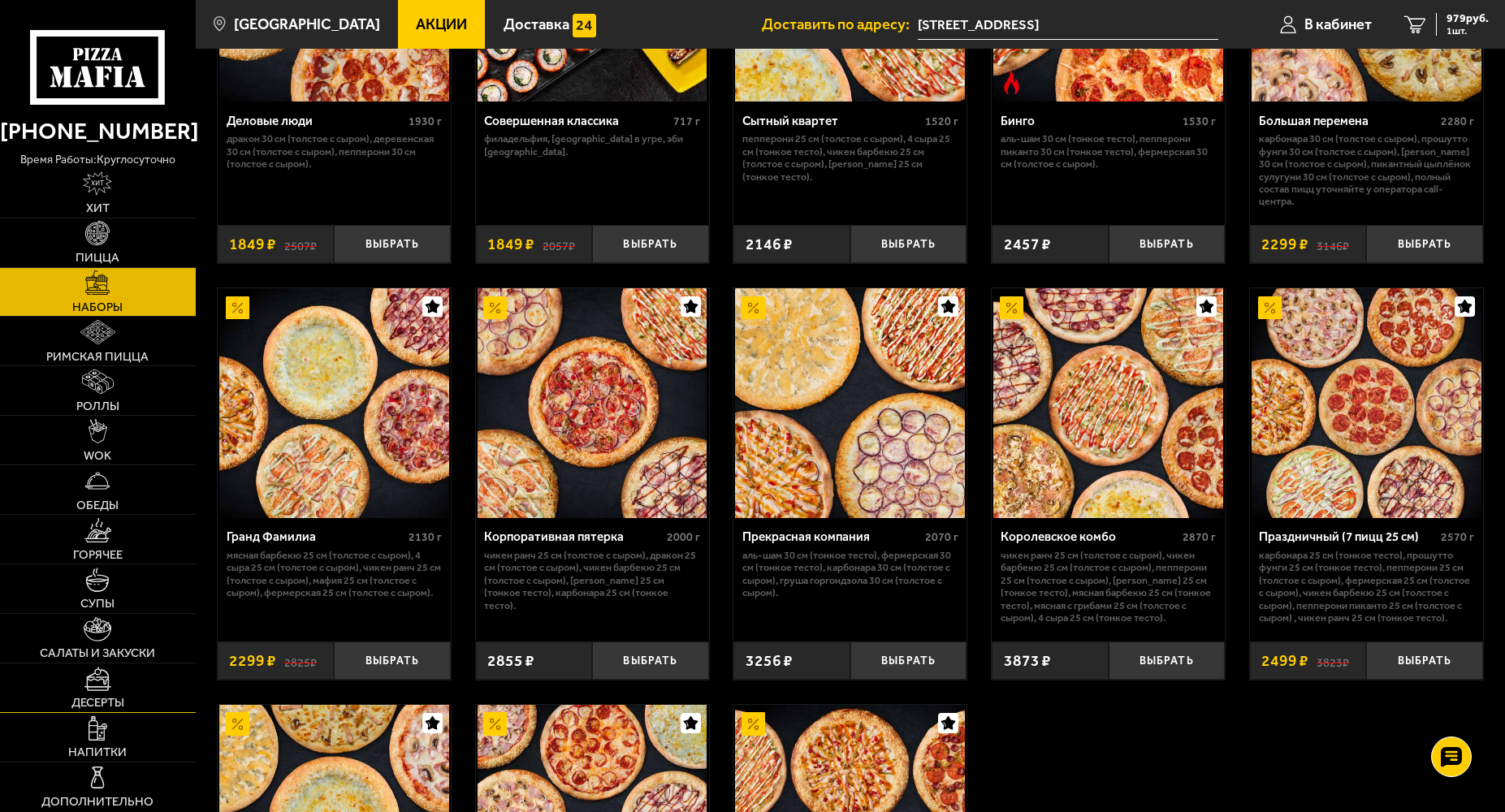
click at [123, 693] on link "Десерты" at bounding box center [97, 688] width 195 height 49
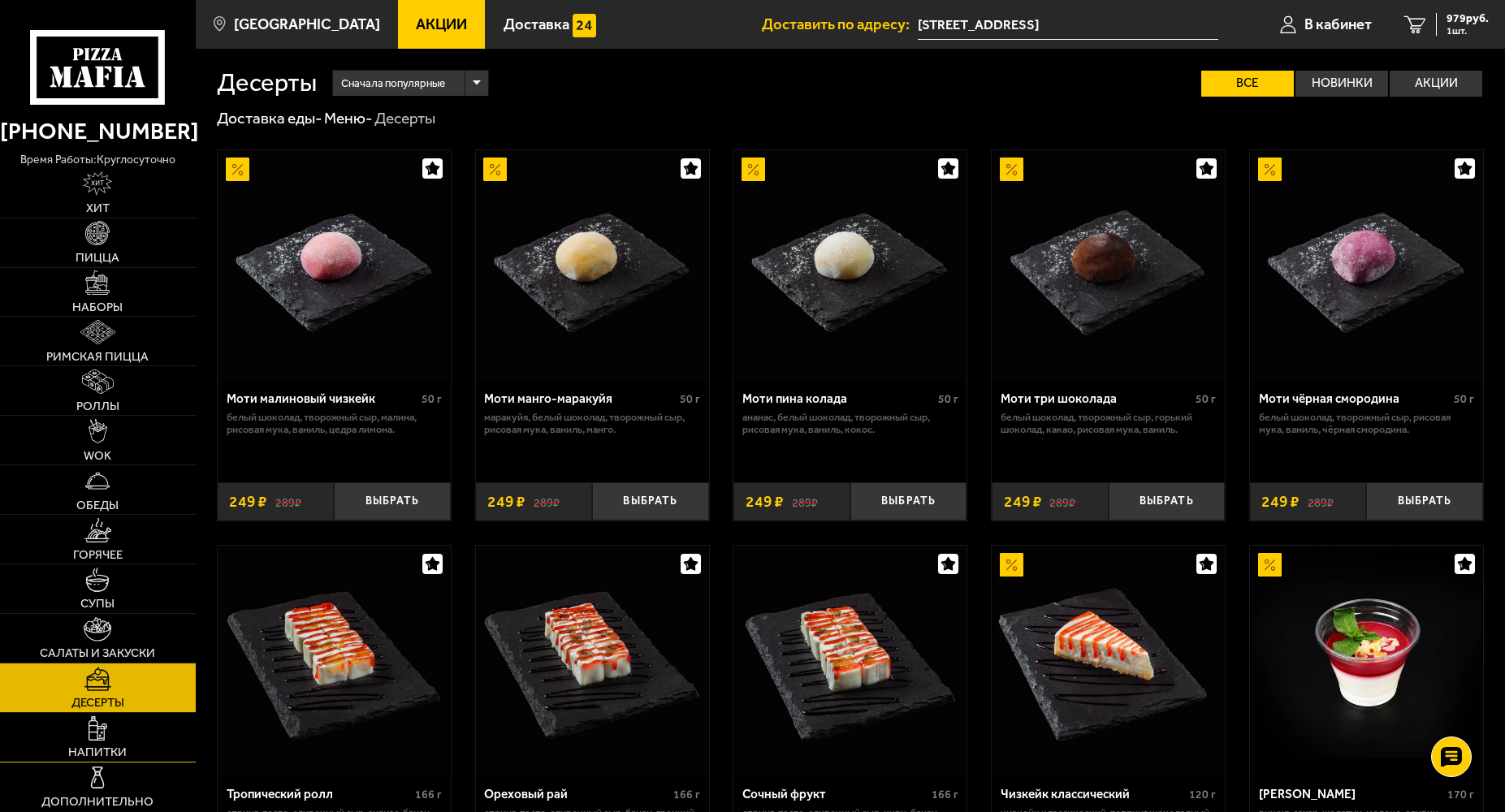
click at [98, 749] on span "Напитки" at bounding box center [97, 752] width 58 height 12
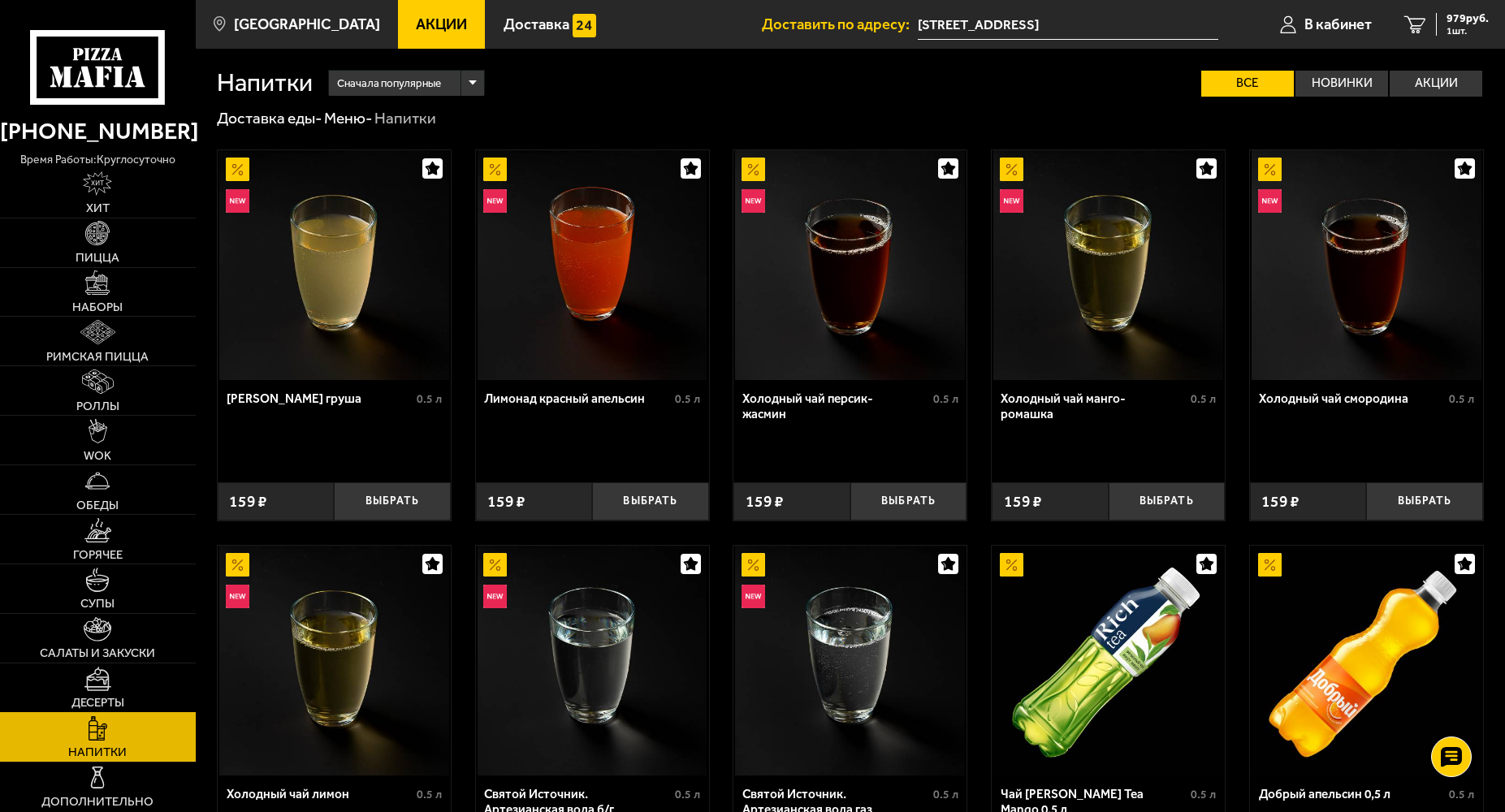
click at [88, 695] on link "Десерты" at bounding box center [97, 688] width 195 height 49
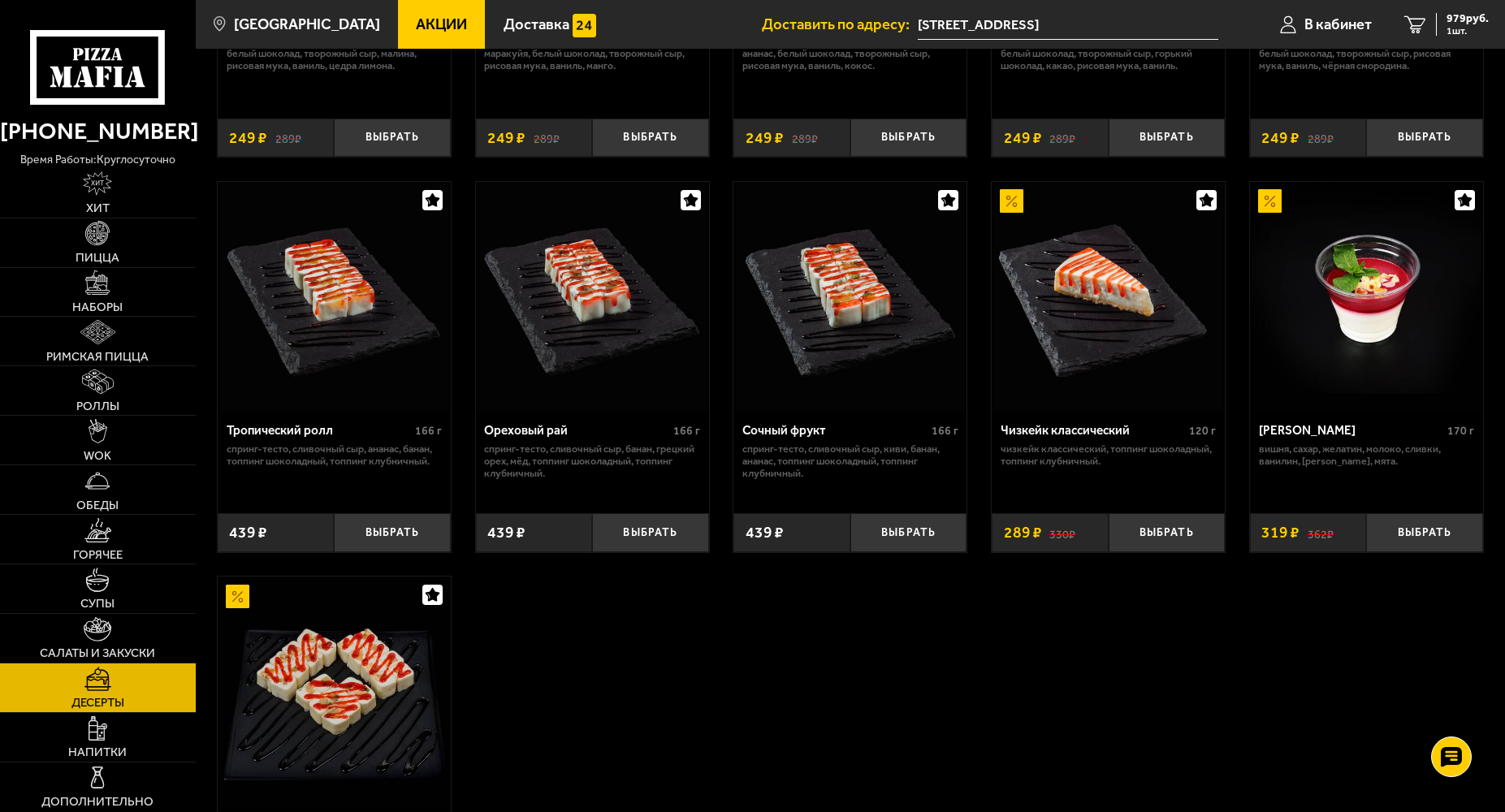
scroll to position [325, 0]
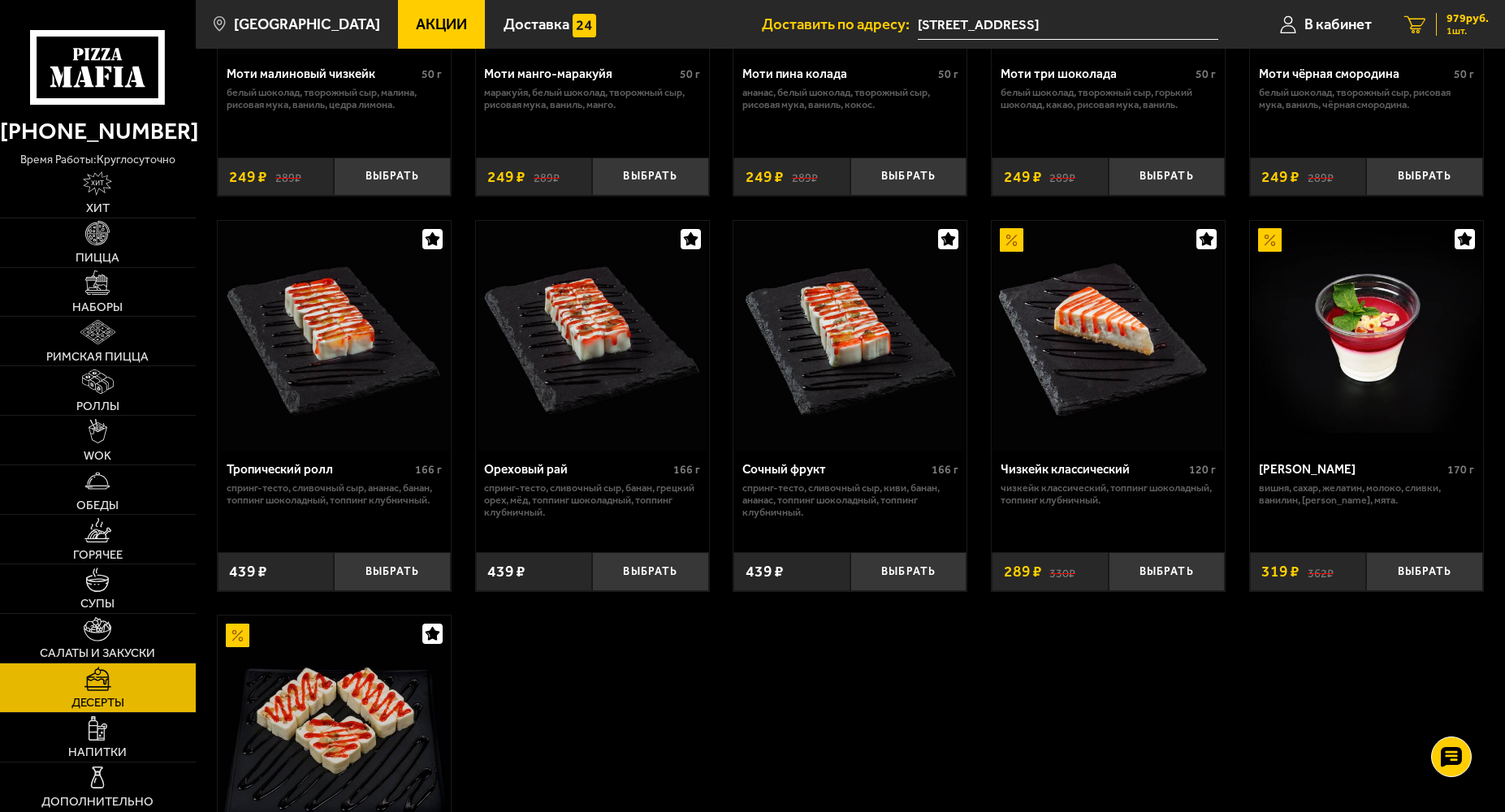
click at [1434, 18] on link "1 979 руб. 1 шт." at bounding box center [1447, 25] width 117 height 49
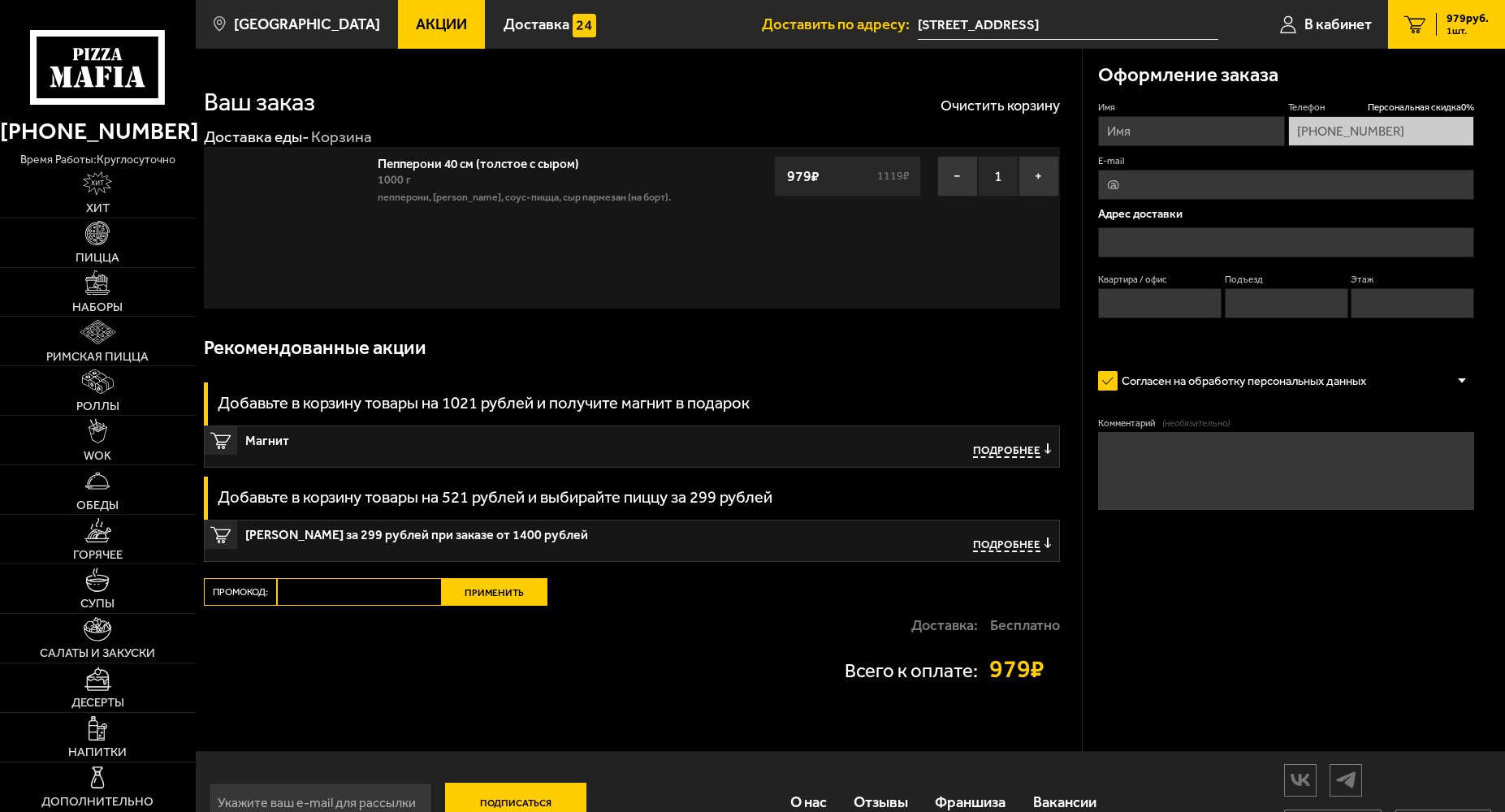
type input "[STREET_ADDRESS]"
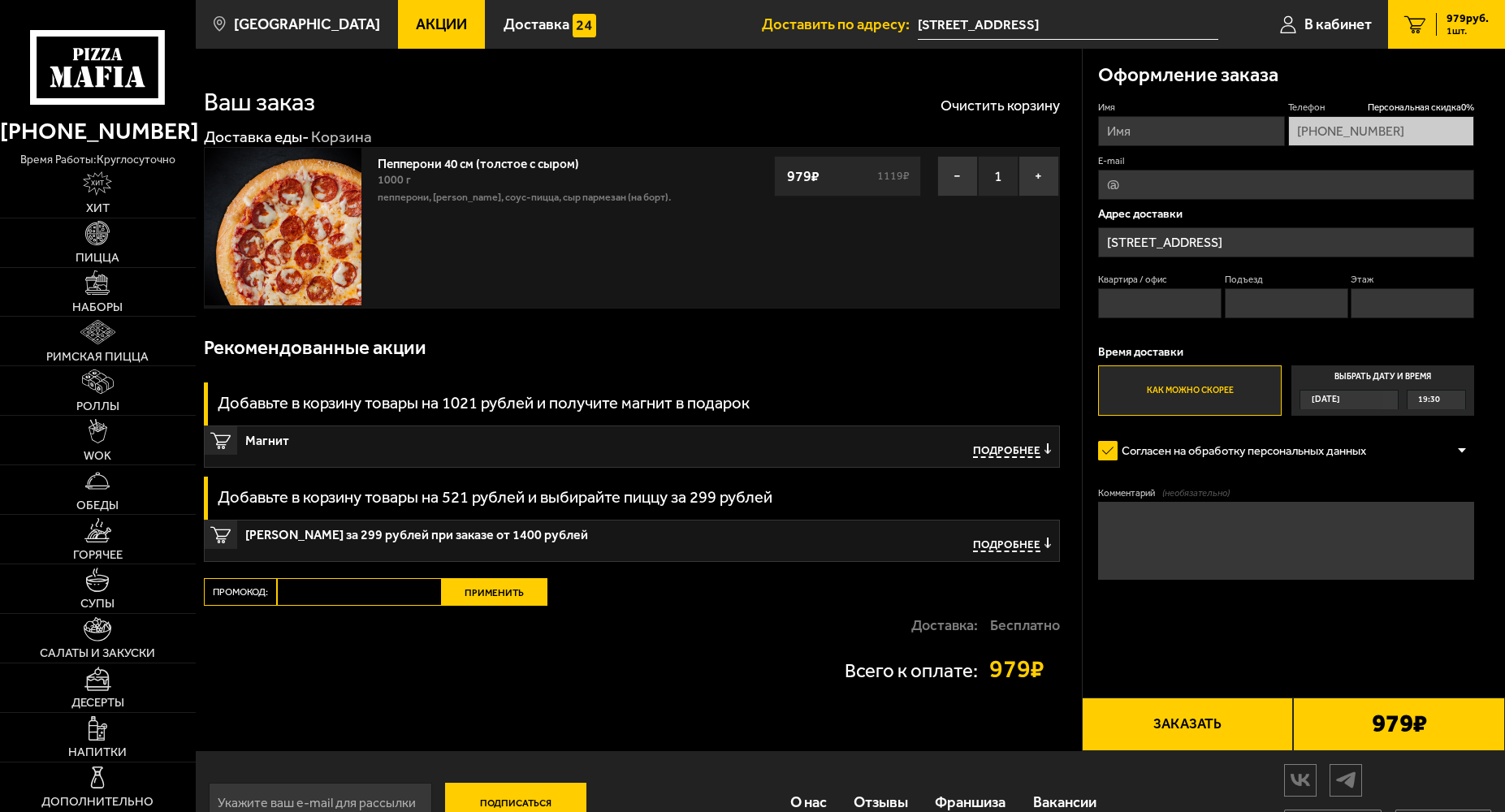
click at [1162, 310] on input "Квартира / офис" at bounding box center [1160, 304] width 124 height 30
type input "36"
click at [1324, 288] on input "Подъезд" at bounding box center [1287, 304] width 124 height 30
type input "1"
click at [1369, 317] on input "Этаж" at bounding box center [1413, 304] width 124 height 30
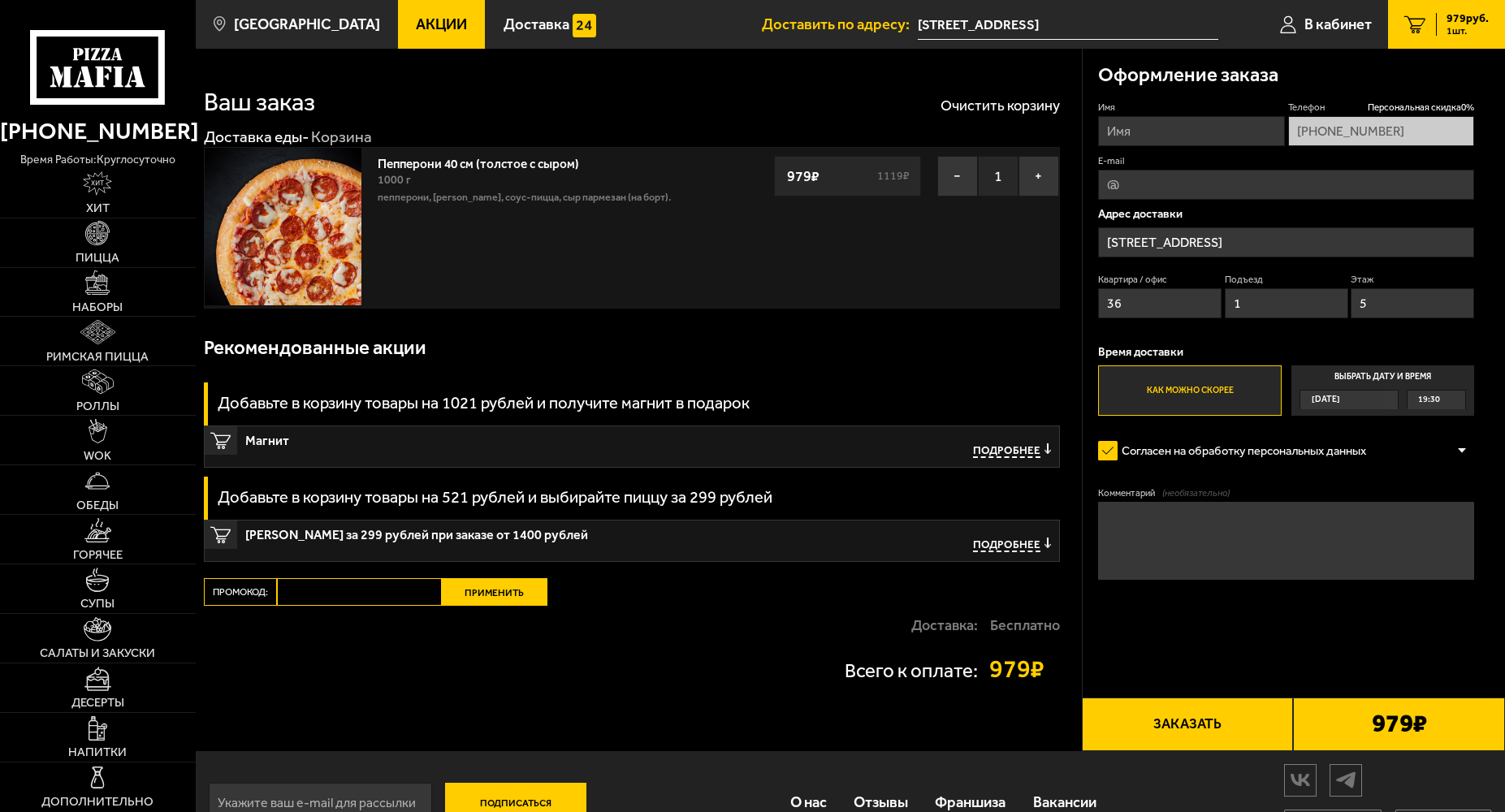
type input "5"
click at [1277, 363] on div "Время доставки Как можно скорее Выбрать дату и время [DATE] 19:30" at bounding box center [1286, 381] width 376 height 70
click at [1156, 128] on input "Имя" at bounding box center [1191, 131] width 187 height 30
type input "[PERSON_NAME]"
type input "[EMAIL_ADDRESS][DOMAIN_NAME]"
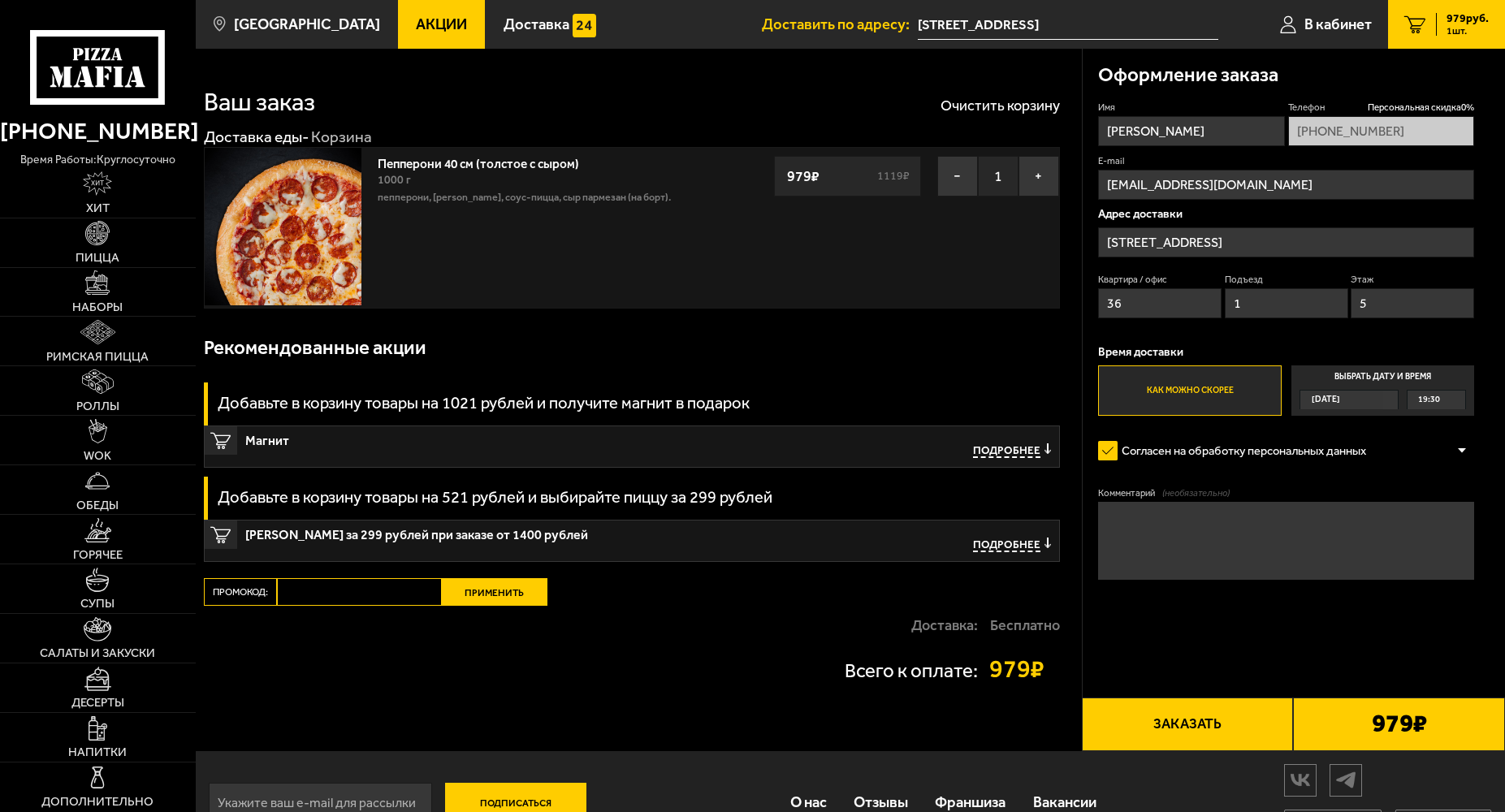
click at [1244, 212] on p "Адрес доставки" at bounding box center [1286, 213] width 376 height 11
click at [1239, 520] on textarea "Комментарий (необязательно)" at bounding box center [1286, 540] width 376 height 79
click at [1282, 665] on form "Имя [PERSON_NAME] Телефон Персональная скидка 0 % [PHONE_NUMBER] E-mail [EMAIL_…" at bounding box center [1286, 387] width 376 height 572
click at [1176, 716] on button "Заказать" at bounding box center [1188, 724] width 212 height 53
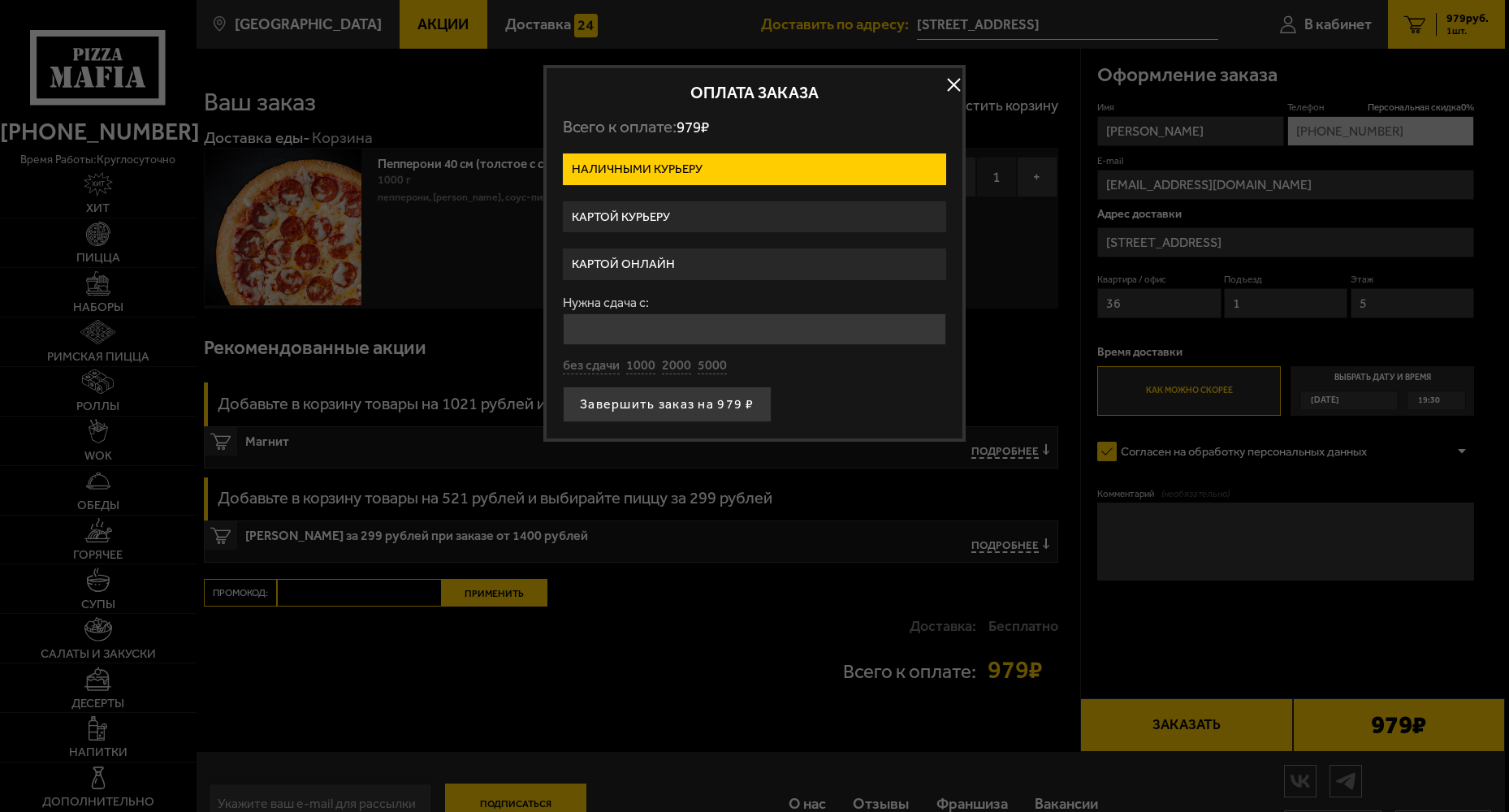
click at [694, 267] on label "Картой онлайн" at bounding box center [754, 264] width 383 height 31
click at [0, 0] on input "Картой онлайн" at bounding box center [0, 0] width 0 height 0
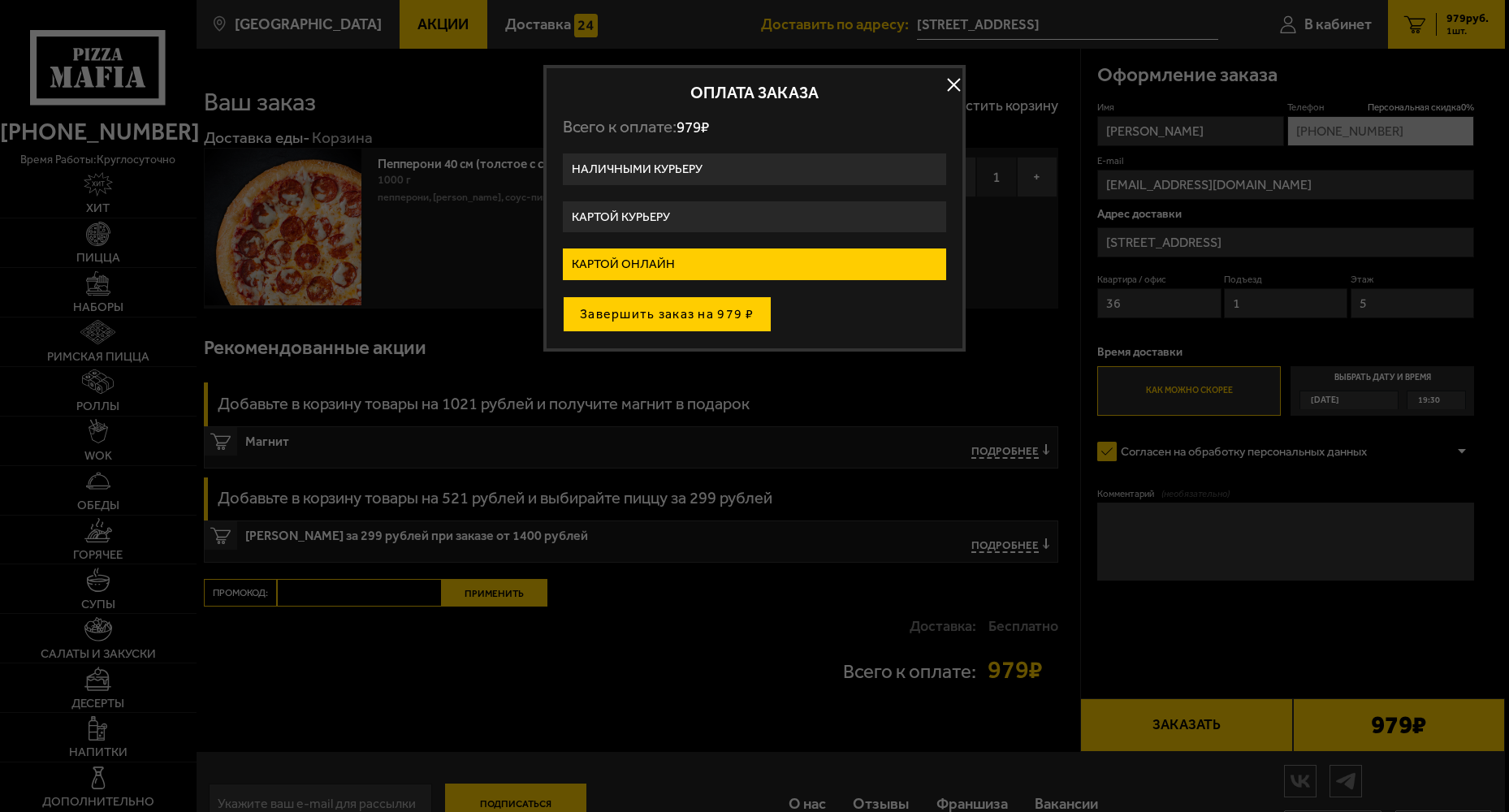
click at [704, 319] on button "Завершить заказ на 979 ₽" at bounding box center [667, 314] width 209 height 36
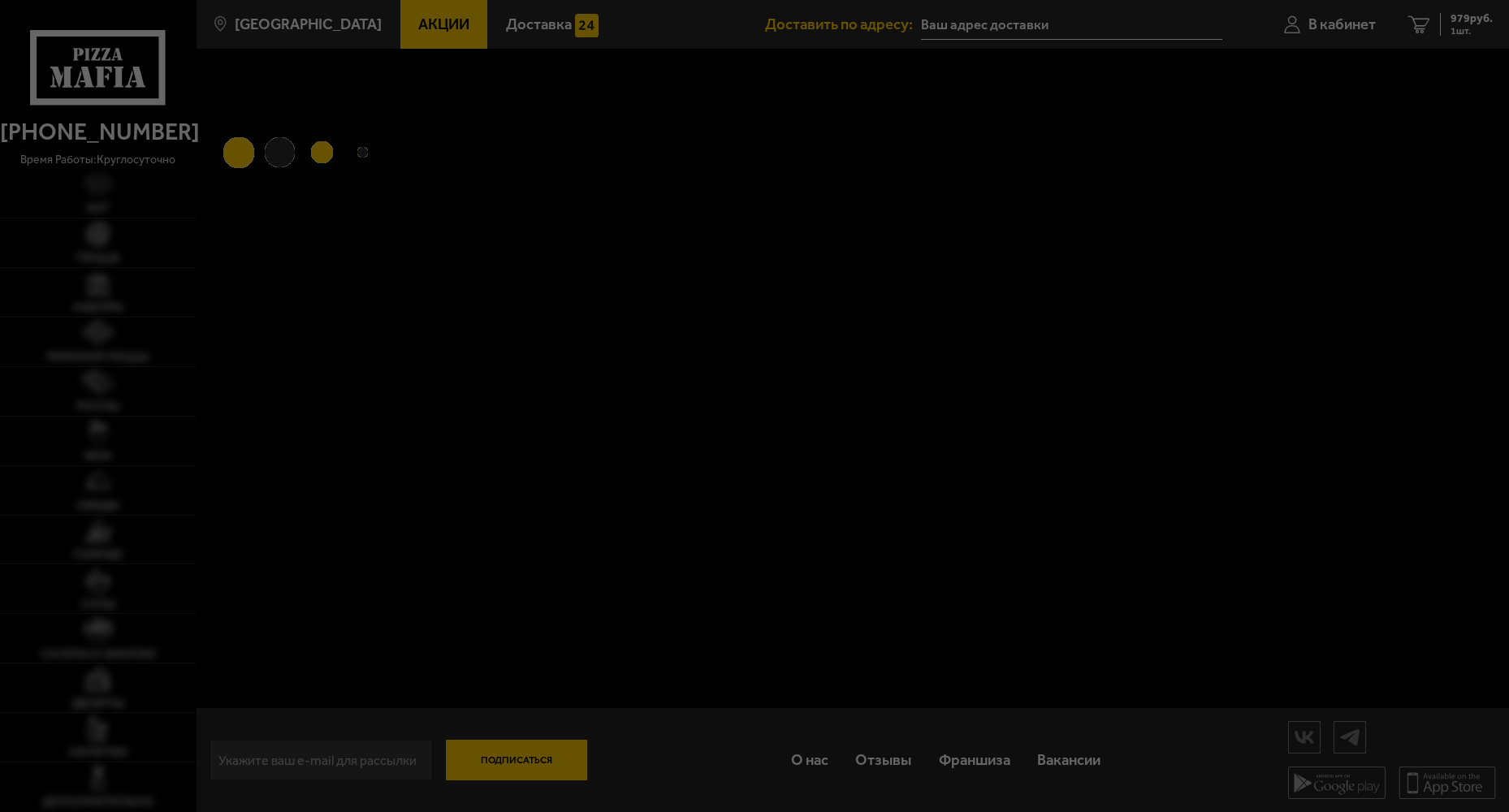
type input "[STREET_ADDRESS]"
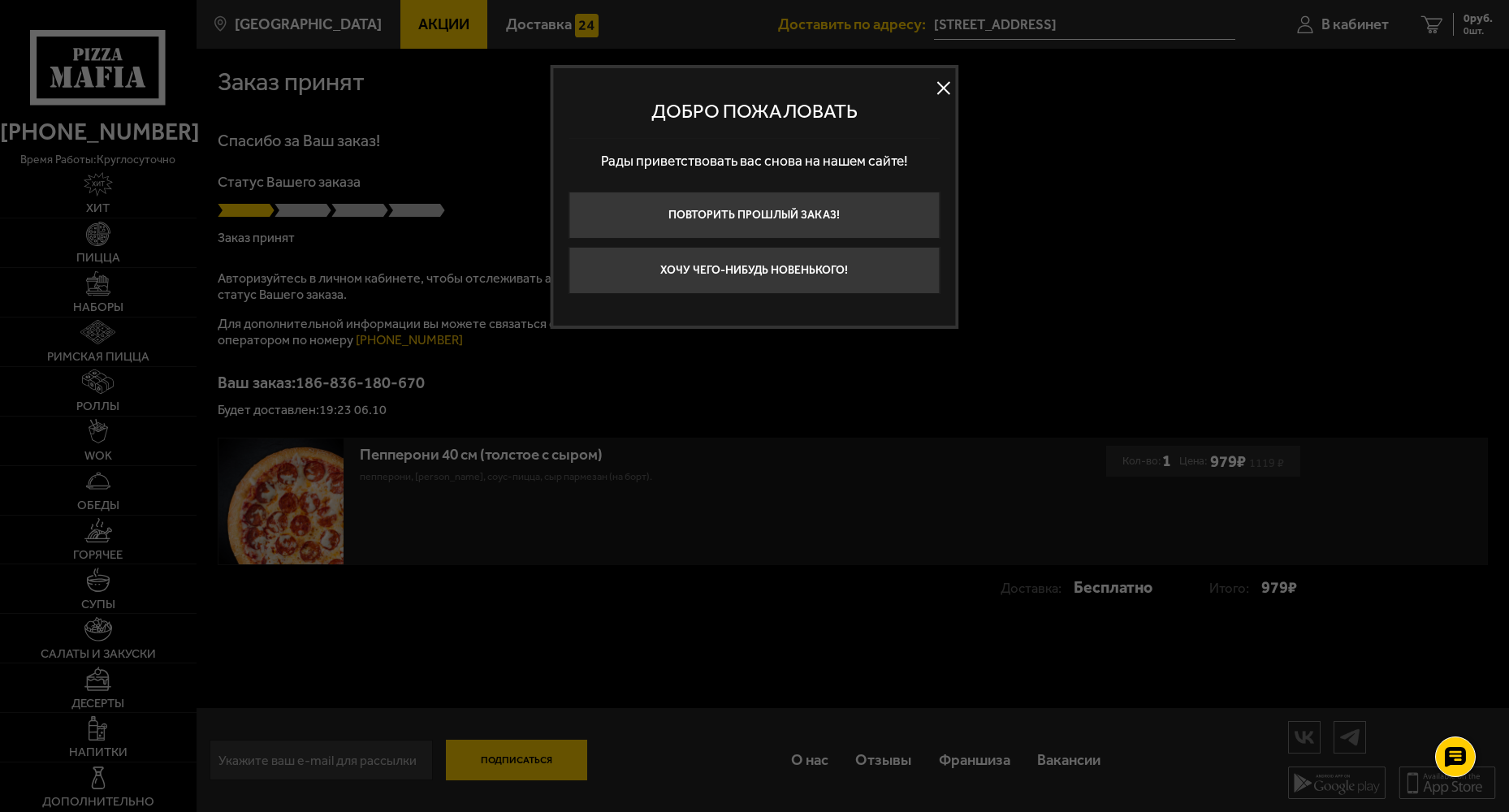
click at [846, 272] on button "Хочу чего-нибудь новенького!" at bounding box center [754, 271] width 371 height 47
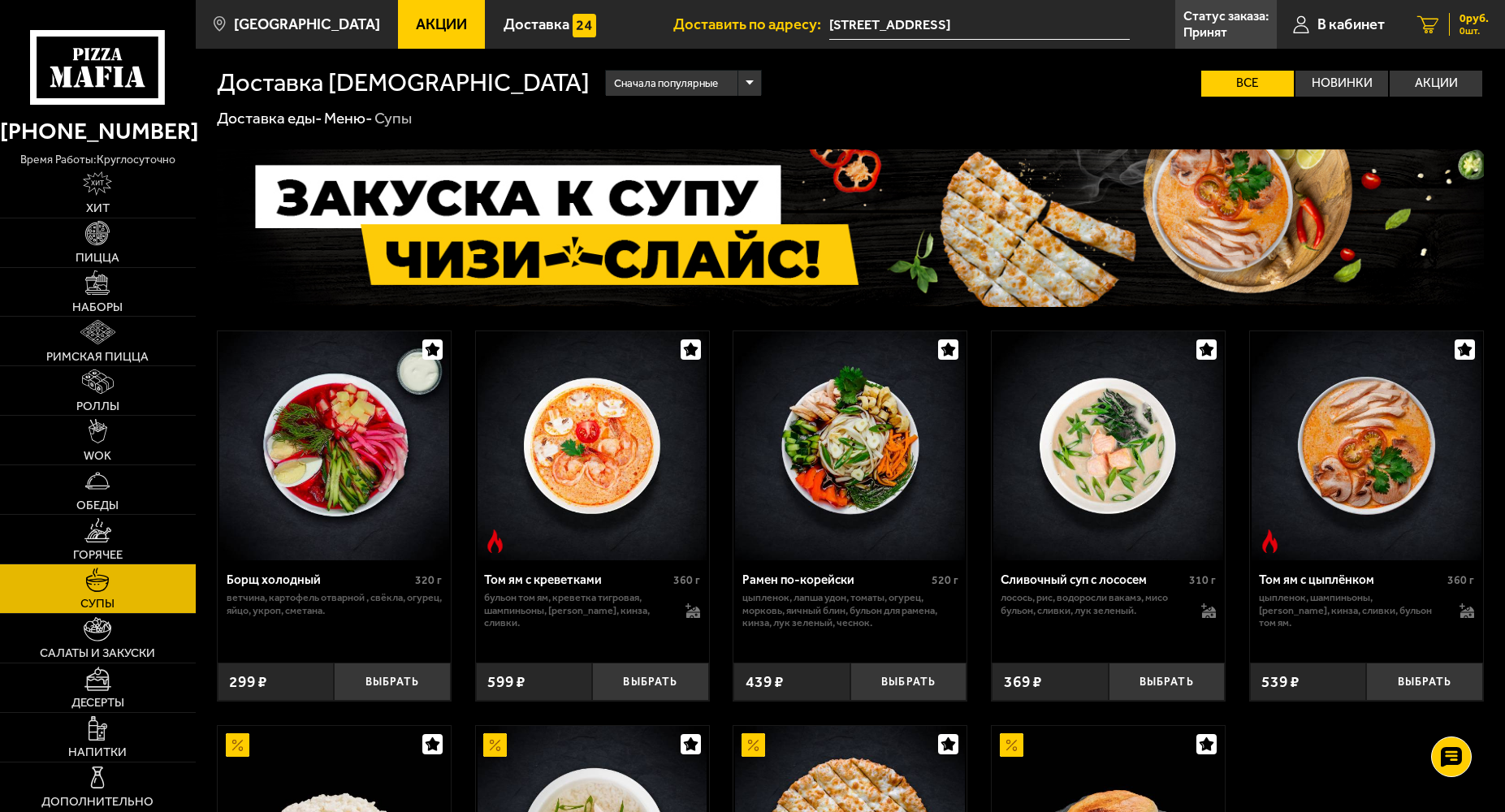
click at [1414, 25] on link "0 руб. 0 шт." at bounding box center [1453, 25] width 104 height 49
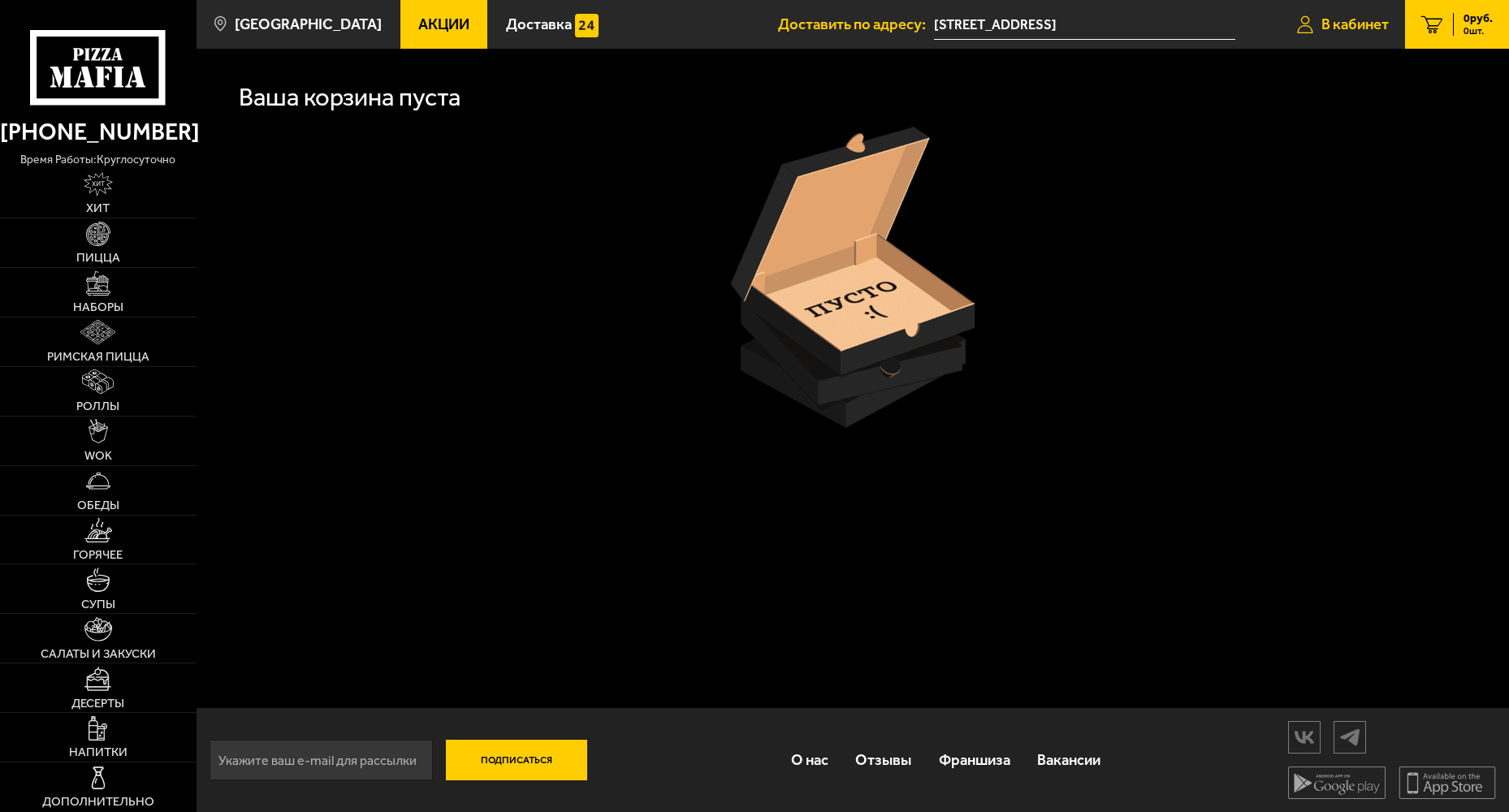
click at [1353, 23] on span "В кабинет" at bounding box center [1355, 25] width 68 height 15
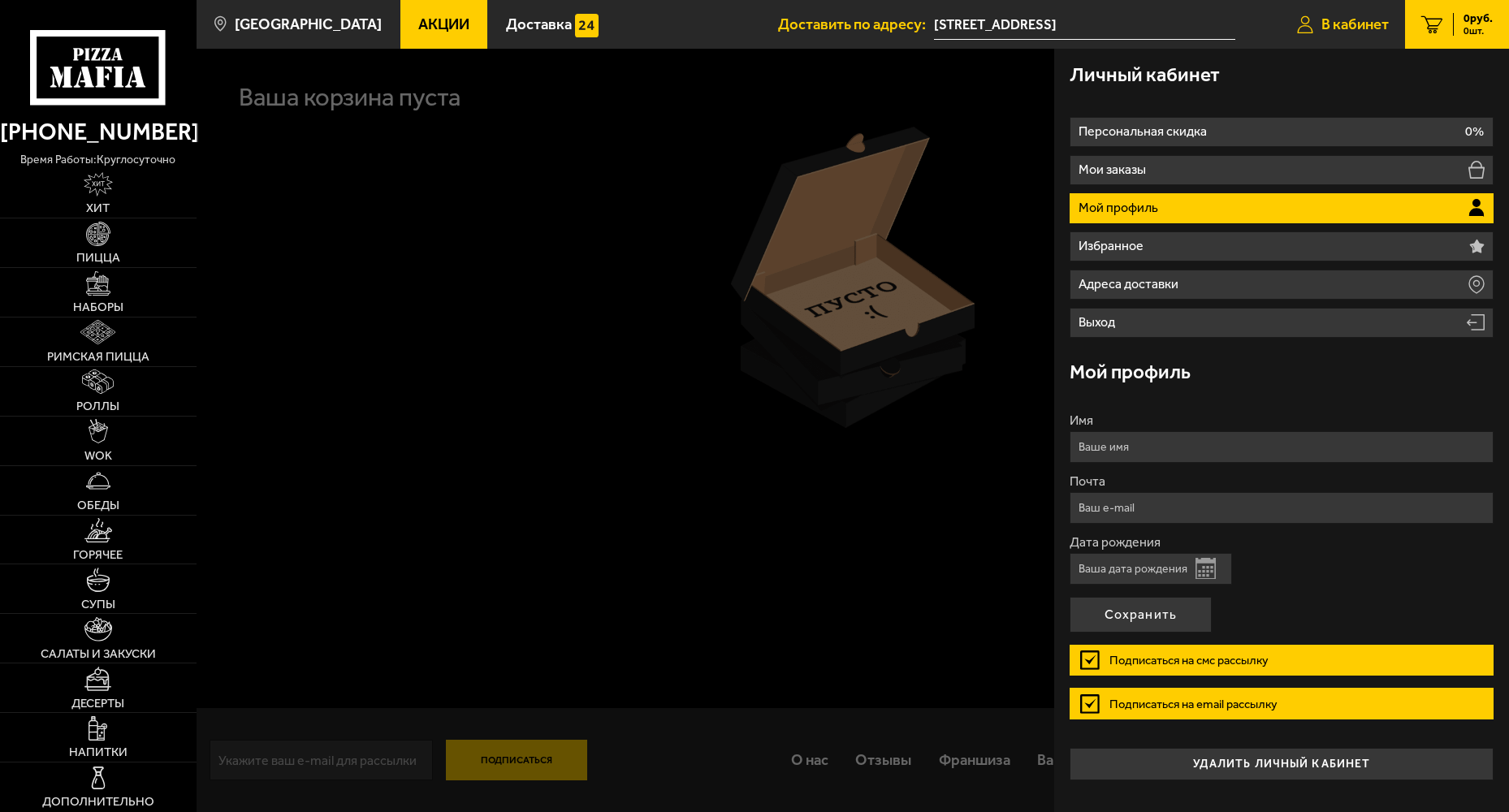
click at [1347, 35] on link "В кабинет" at bounding box center [1342, 25] width 124 height 49
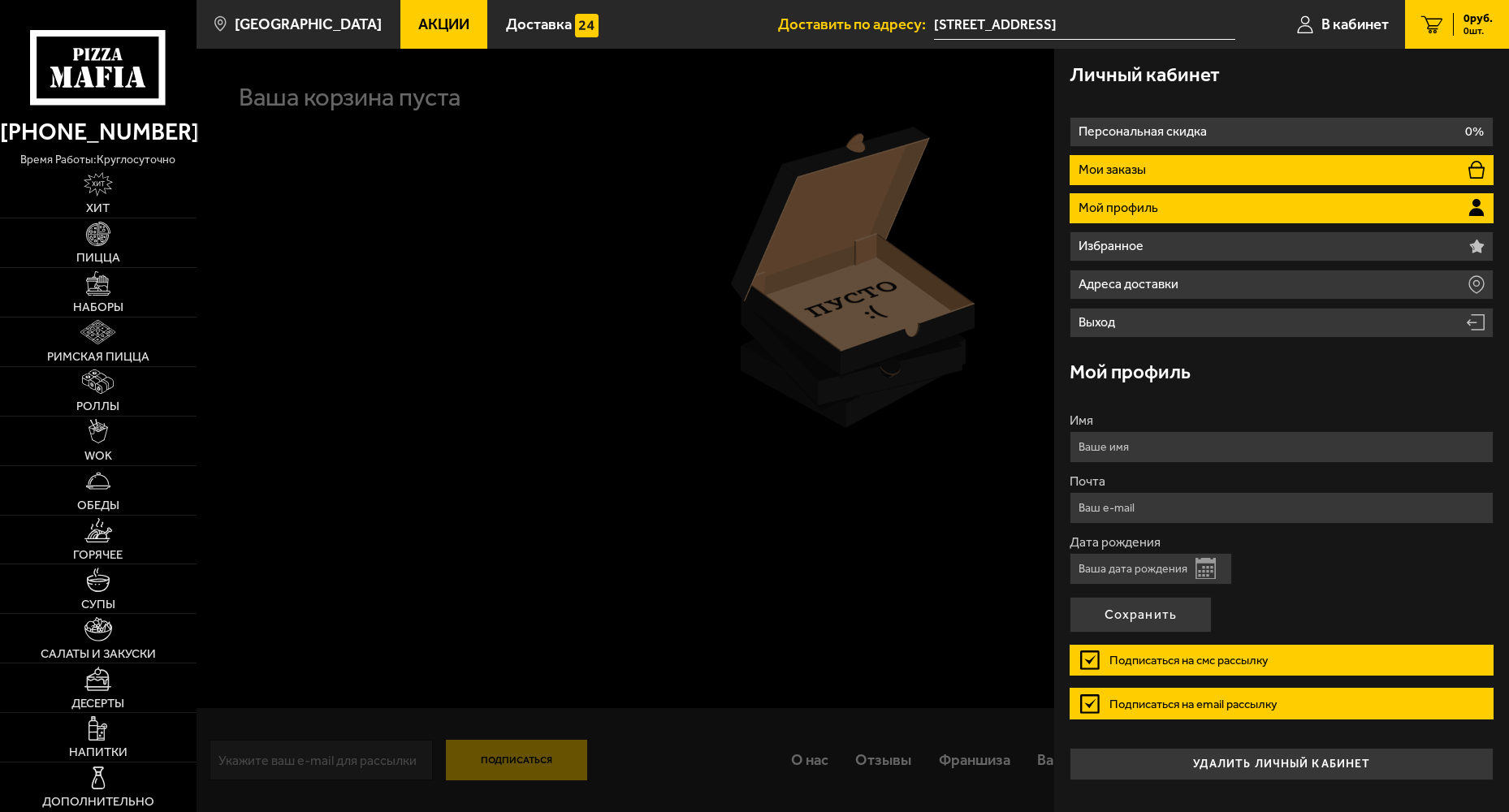
click at [1265, 173] on li "Мои заказы" at bounding box center [1281, 170] width 423 height 30
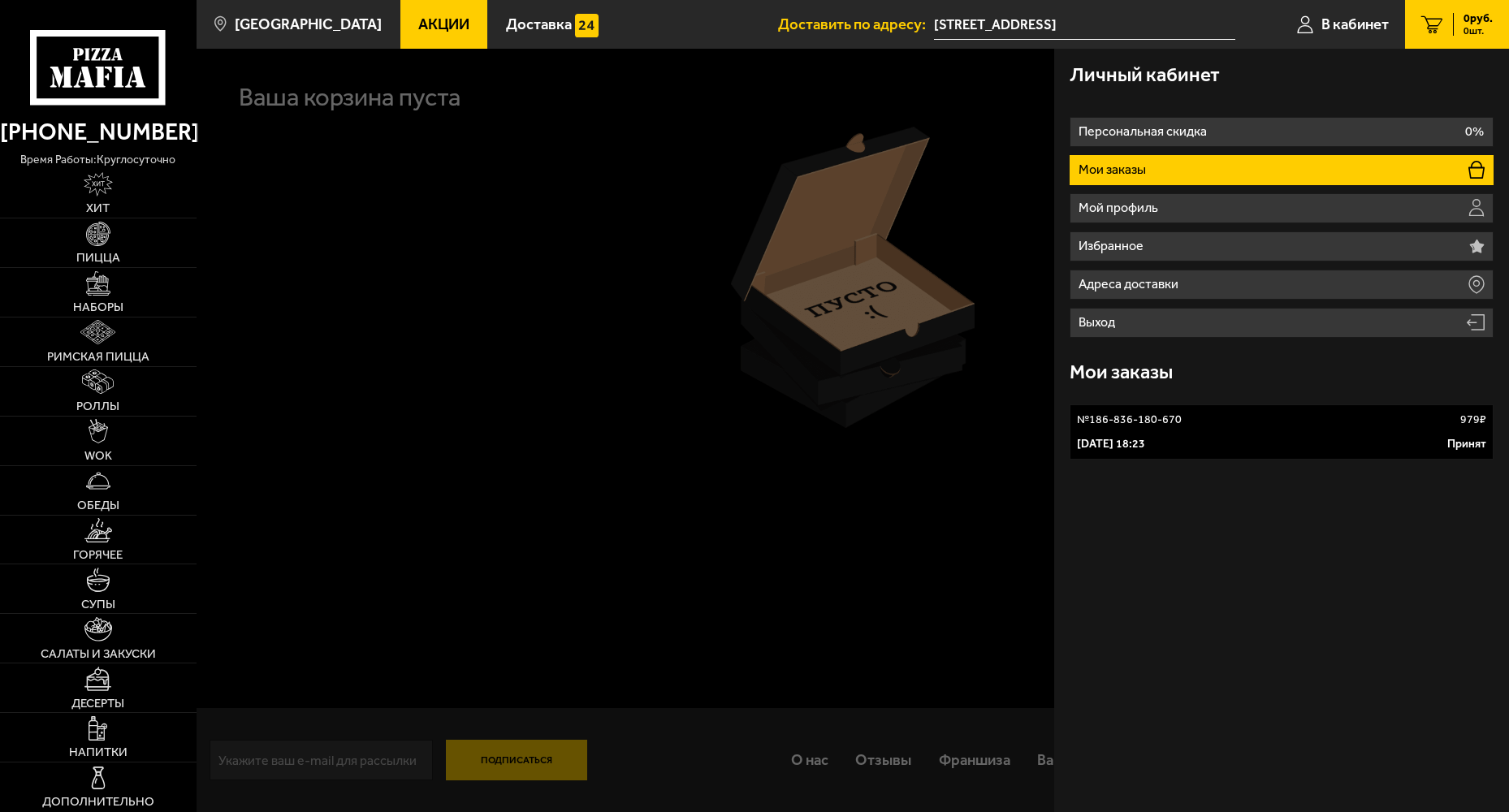
click at [1210, 444] on div "6 октября 2025 г. 18:23 Принят" at bounding box center [1281, 444] width 409 height 16
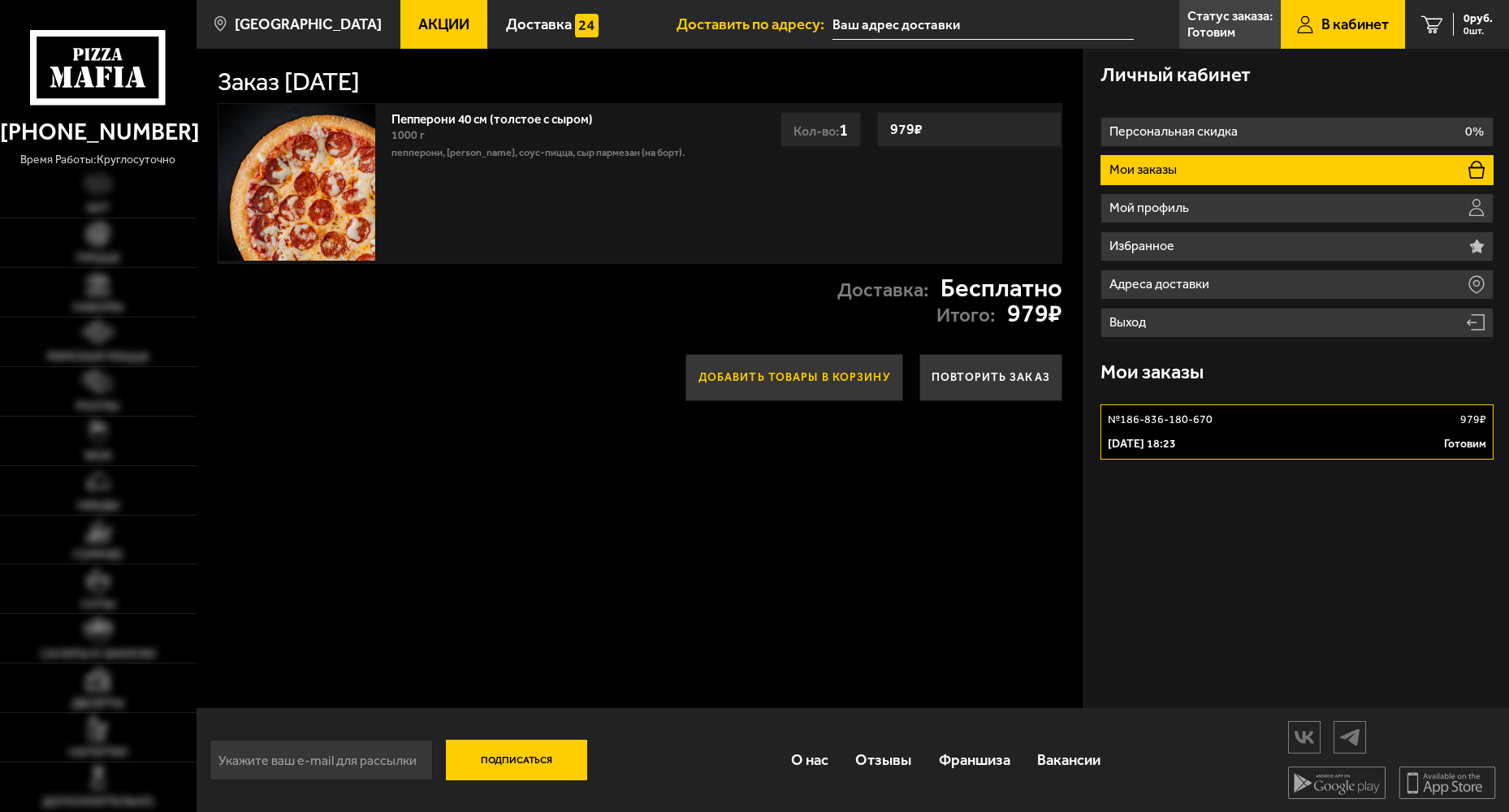
type input "[STREET_ADDRESS]"
